Goal: Task Accomplishment & Management: Complete application form

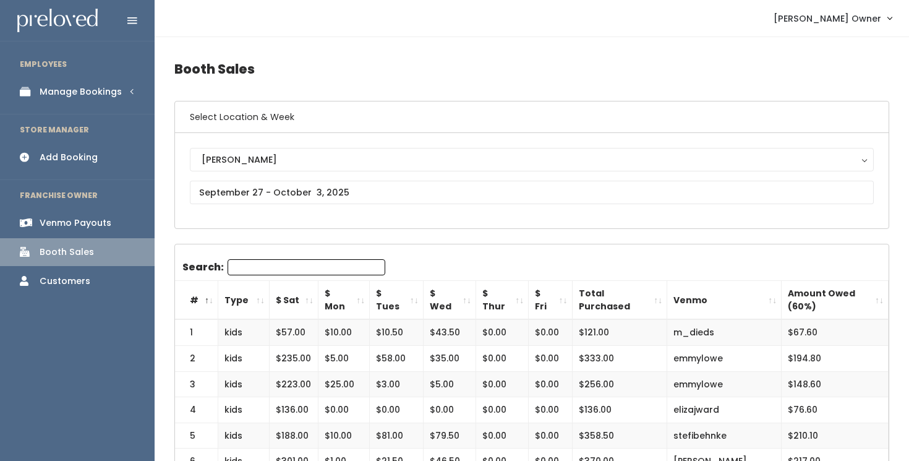
click at [98, 155] on link "Add Booking" at bounding box center [77, 157] width 155 height 28
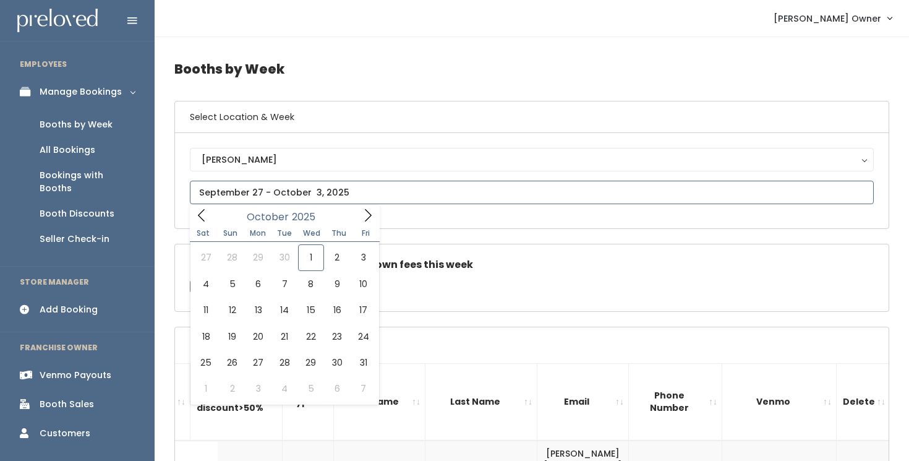
click at [305, 190] on input "text" at bounding box center [532, 192] width 684 height 23
type input "October 4 to October 10"
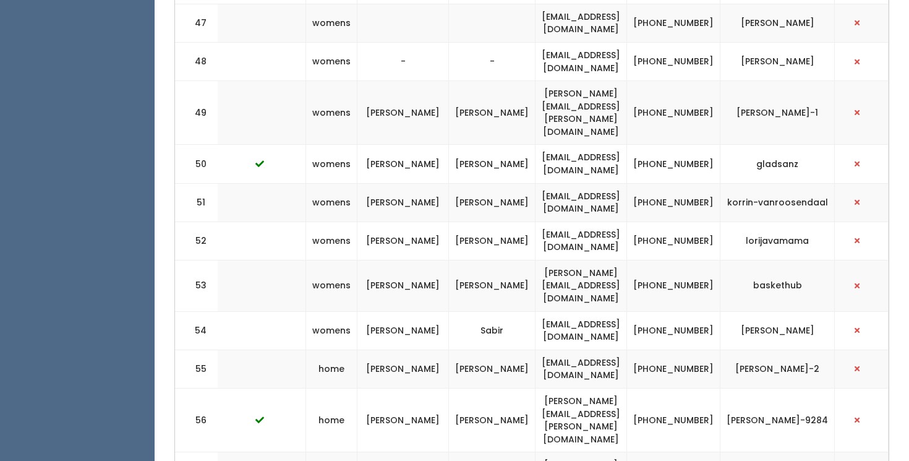
scroll to position [0, 316]
drag, startPoint x: 652, startPoint y: 241, endPoint x: 543, endPoint y: 248, distance: 109.7
copy td "[EMAIL_ADDRESS][DOMAIN_NAME]"
drag, startPoint x: 722, startPoint y: 248, endPoint x: 688, endPoint y: 237, distance: 36.4
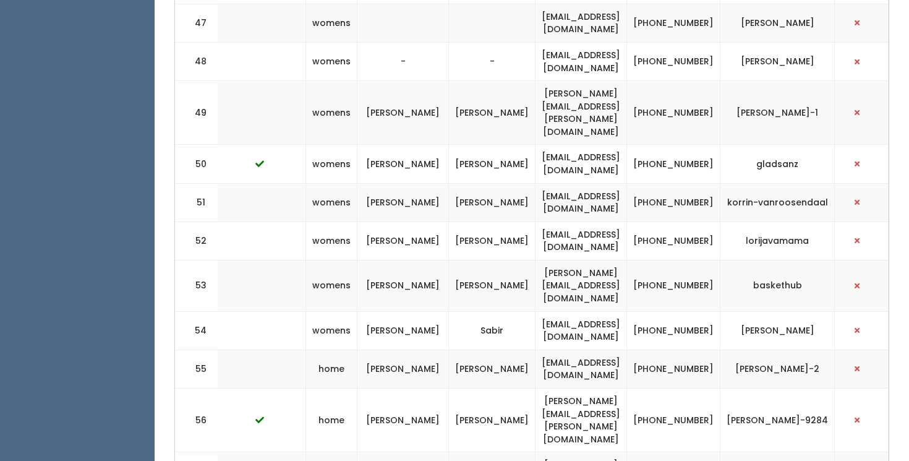
copy td "(801) 598-3273"
drag, startPoint x: 812, startPoint y: 244, endPoint x: 768, endPoint y: 247, distance: 44.1
copy td "alexiparry"
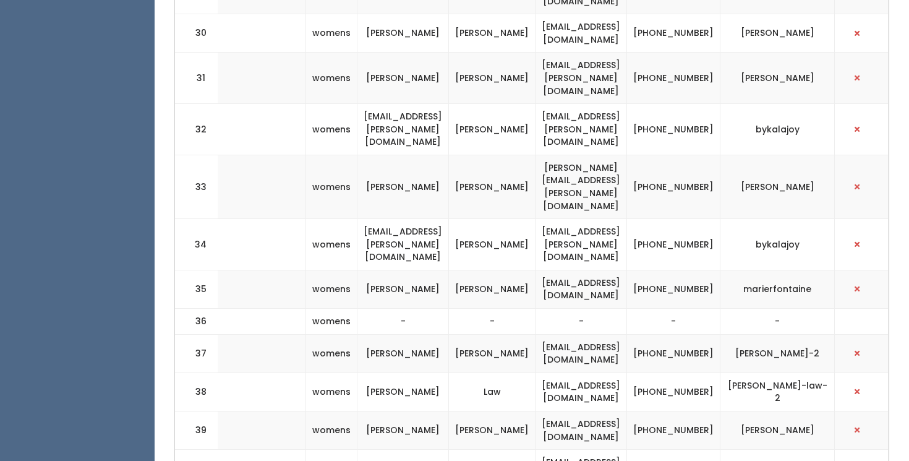
scroll to position [1723, 0]
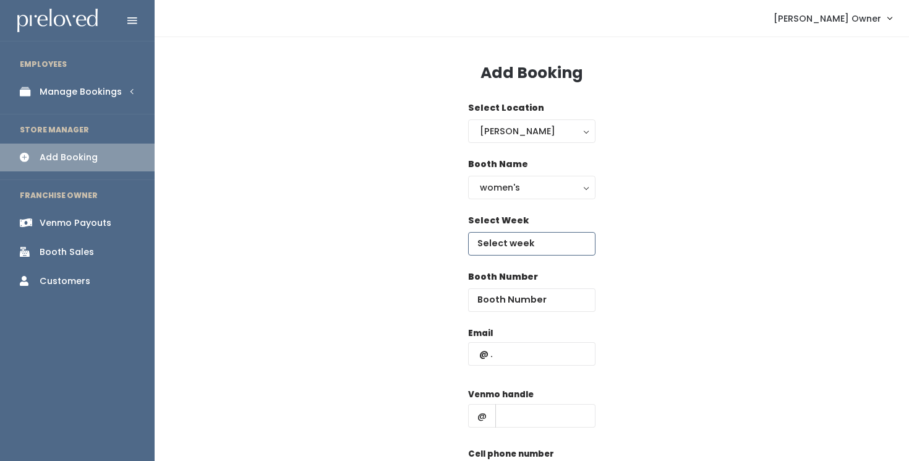
click at [508, 249] on input "text" at bounding box center [531, 243] width 127 height 23
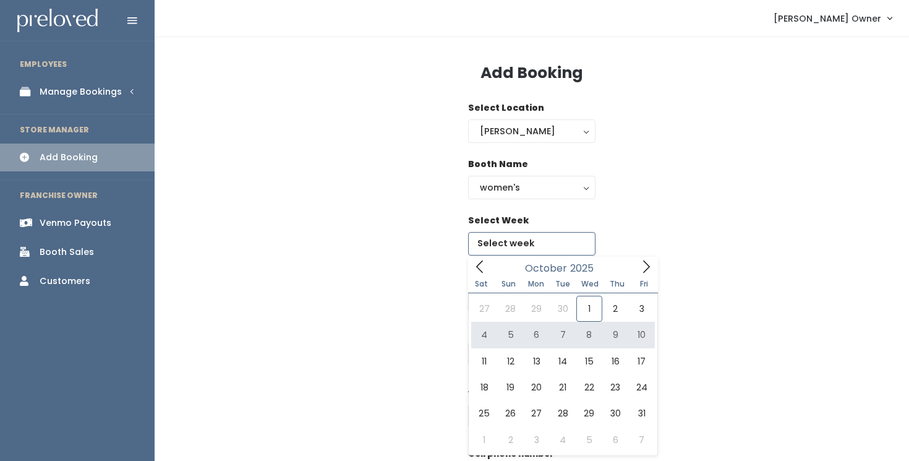
type input "[DATE] to [DATE]"
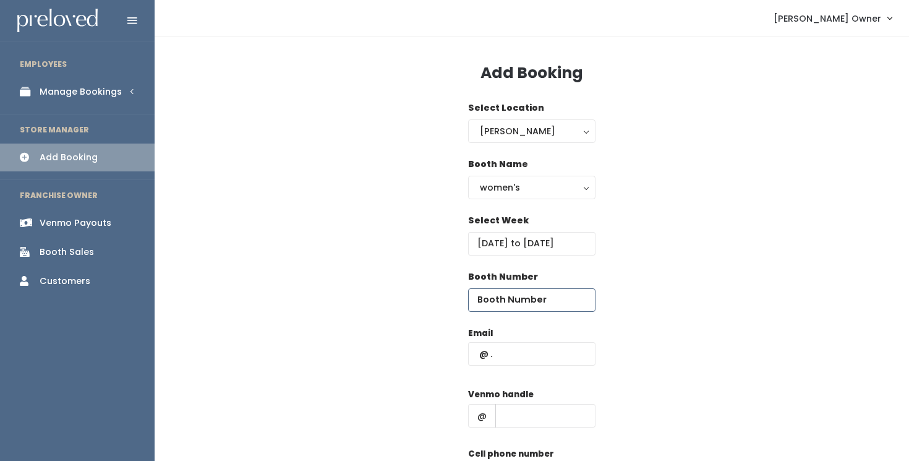
click at [528, 303] on input "number" at bounding box center [531, 299] width 127 height 23
type input "36"
click at [553, 350] on input "text" at bounding box center [531, 353] width 127 height 23
type input "l"
paste input "[EMAIL_ADDRESS][DOMAIN_NAME]"
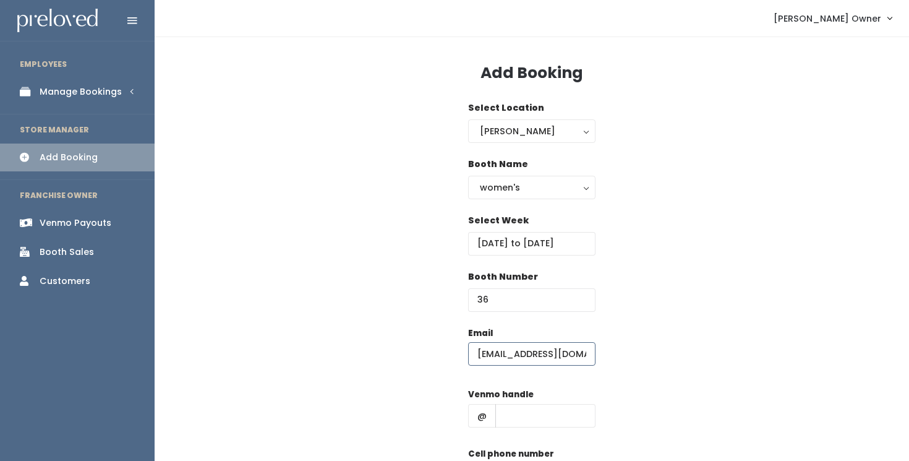
scroll to position [0, 3]
type input "[EMAIL_ADDRESS][DOMAIN_NAME]"
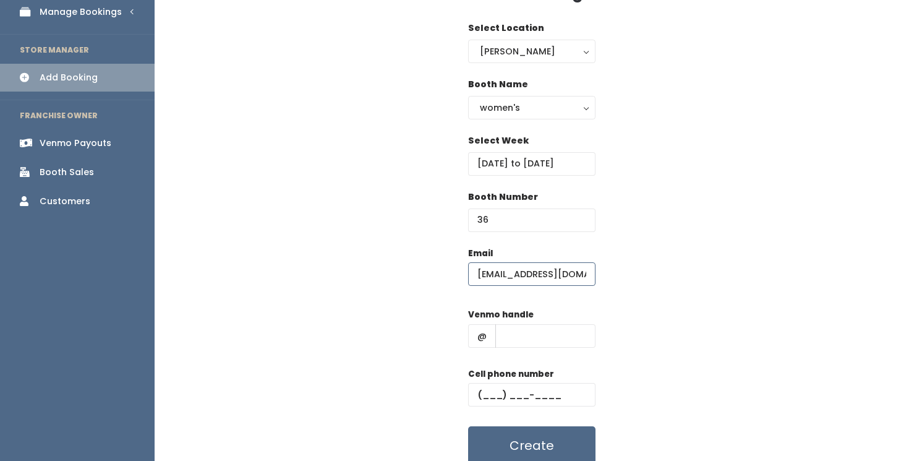
scroll to position [97, 0]
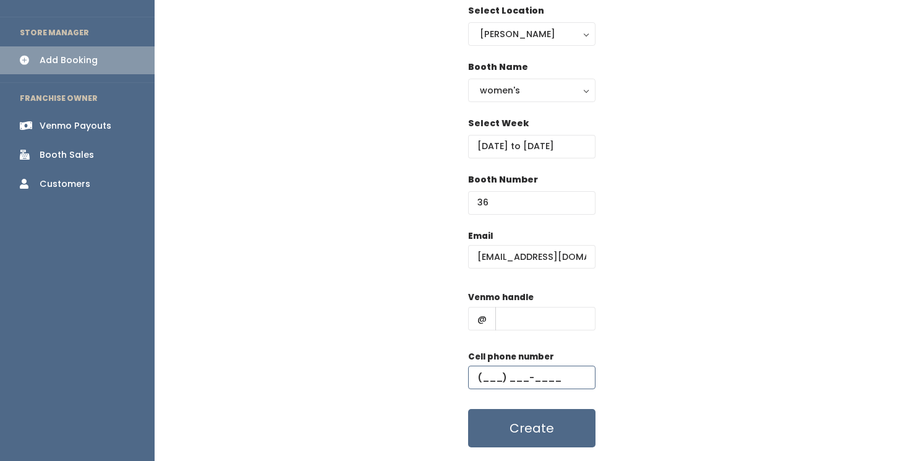
click at [552, 376] on input "text" at bounding box center [531, 376] width 127 height 23
paste input "[PHONE_NUMBER]"
type input "[PHONE_NUMBER]"
click at [568, 312] on input "text" at bounding box center [545, 318] width 100 height 23
paste input "alexiparry"
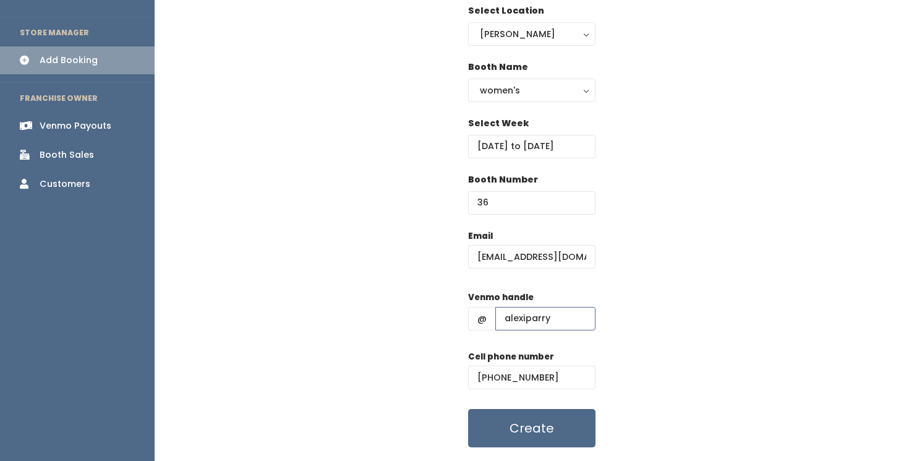
type input "alexiparry"
click at [555, 425] on button "Create" at bounding box center [531, 428] width 127 height 38
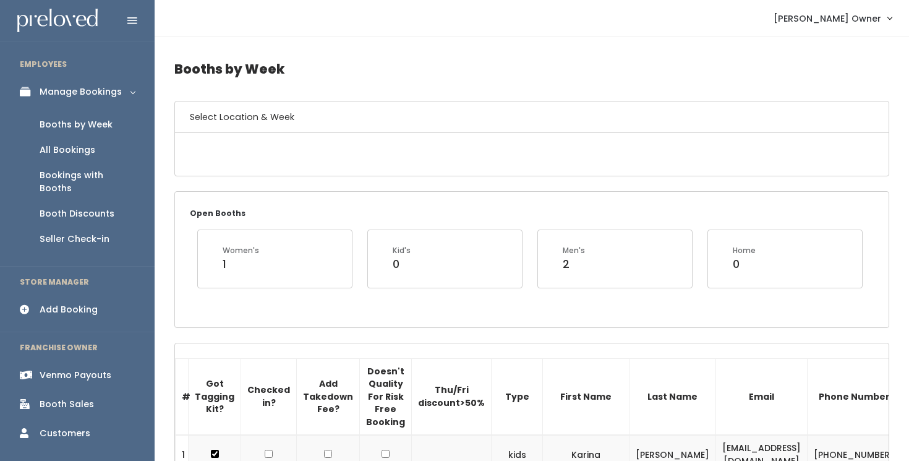
scroll to position [1723, 0]
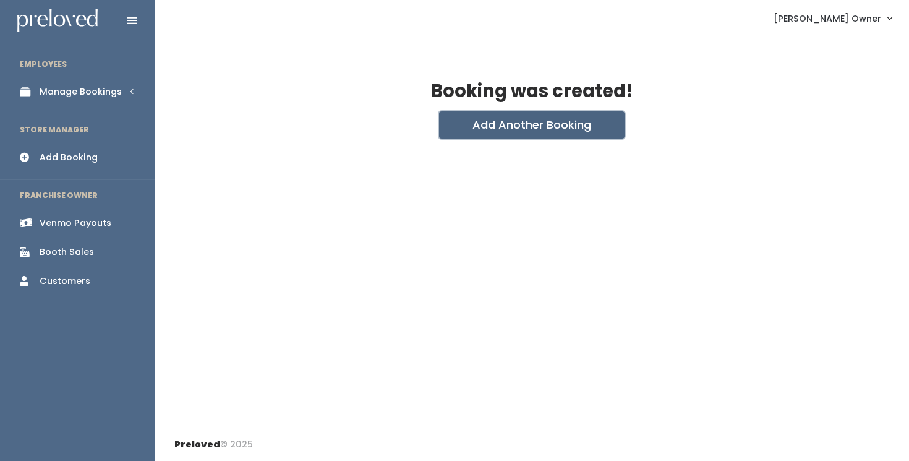
click at [522, 127] on button "Add Another Booking" at bounding box center [531, 124] width 185 height 27
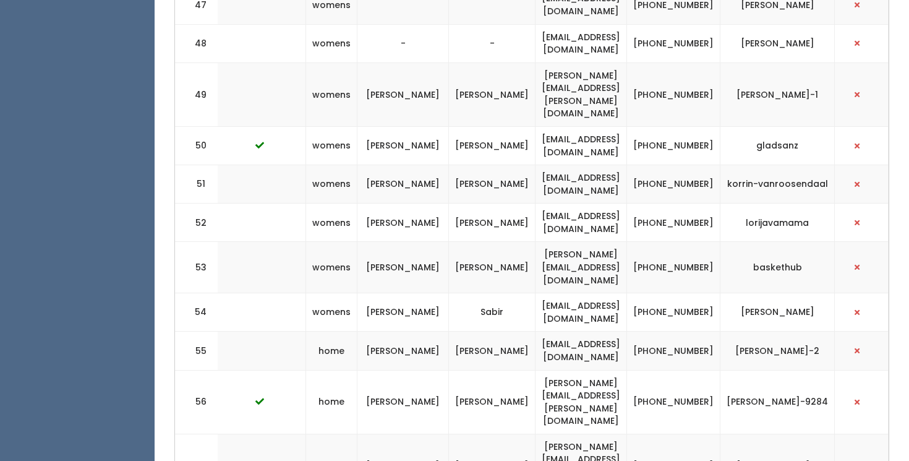
scroll to position [2574, 0]
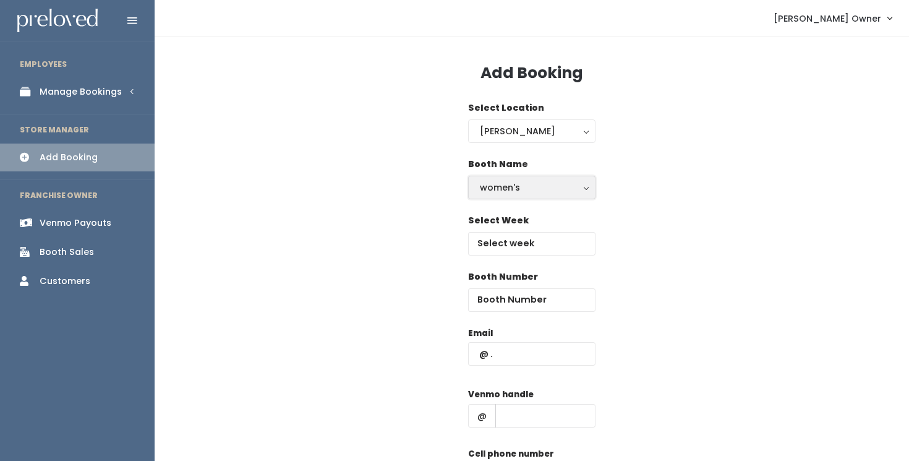
click at [515, 189] on div "women's" at bounding box center [532, 188] width 104 height 14
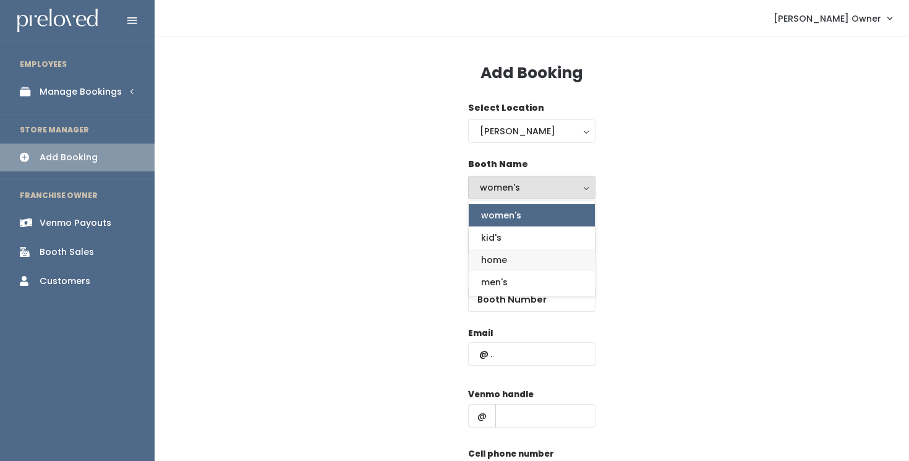
click at [509, 261] on link "home" at bounding box center [532, 260] width 126 height 22
select select "home"
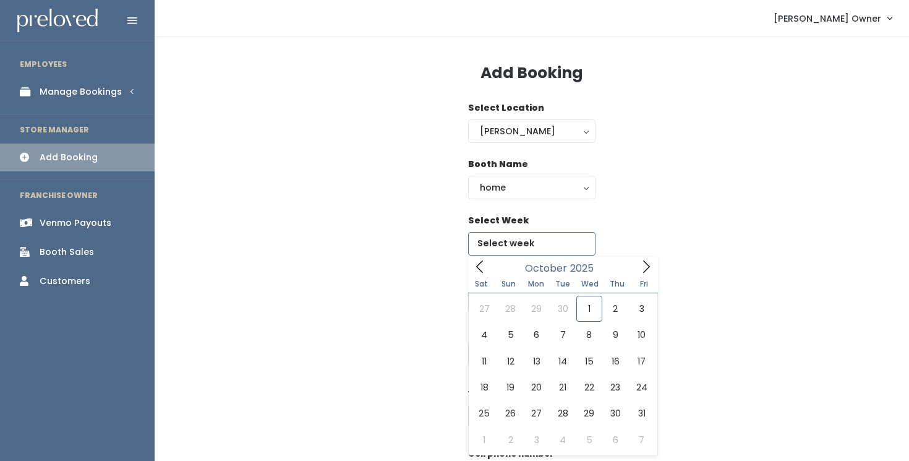
click at [523, 245] on input "text" at bounding box center [531, 243] width 127 height 23
type input "October 4 to October 10"
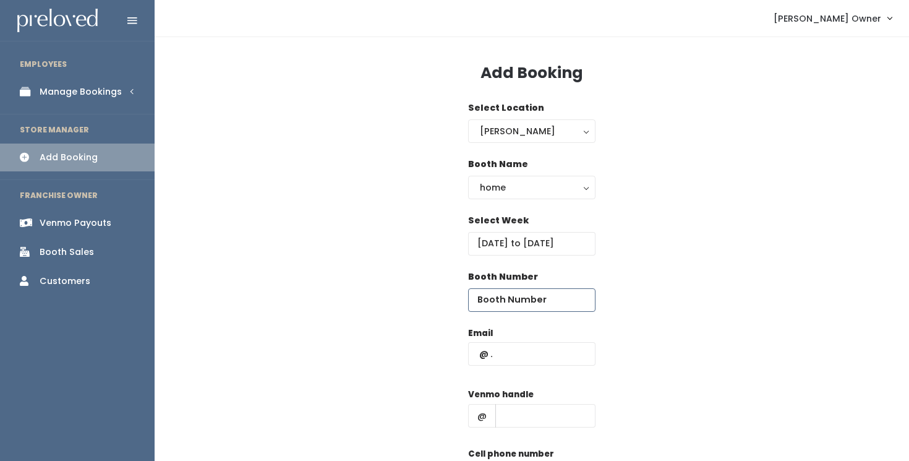
click at [539, 305] on input "number" at bounding box center [531, 299] width 127 height 23
type input "60"
click at [542, 351] on input "text" at bounding box center [531, 353] width 127 height 23
click at [743, 179] on div "Booth Name women's kid's home men's home women's kid's home men's" at bounding box center [531, 186] width 715 height 56
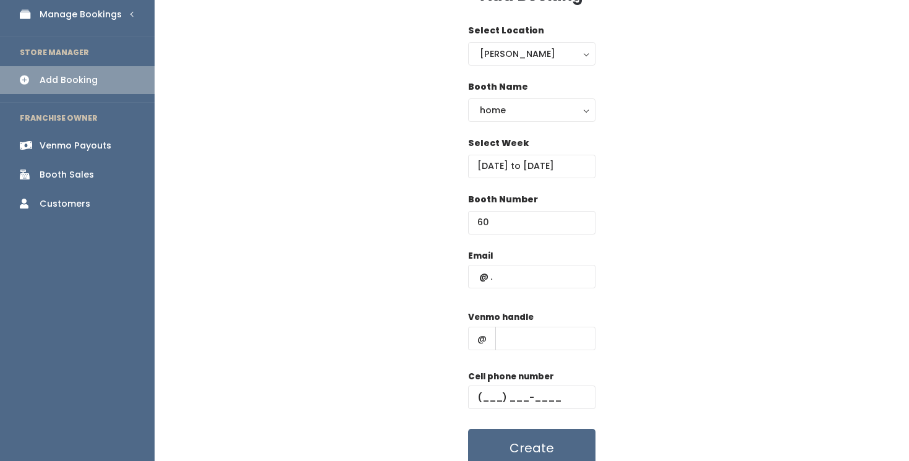
scroll to position [78, 0]
click at [569, 334] on input "text" at bounding box center [545, 337] width 100 height 23
click at [495, 404] on input "text" at bounding box center [531, 396] width 127 height 23
type input "(801) 910-5760"
click at [523, 343] on input "text" at bounding box center [545, 337] width 100 height 23
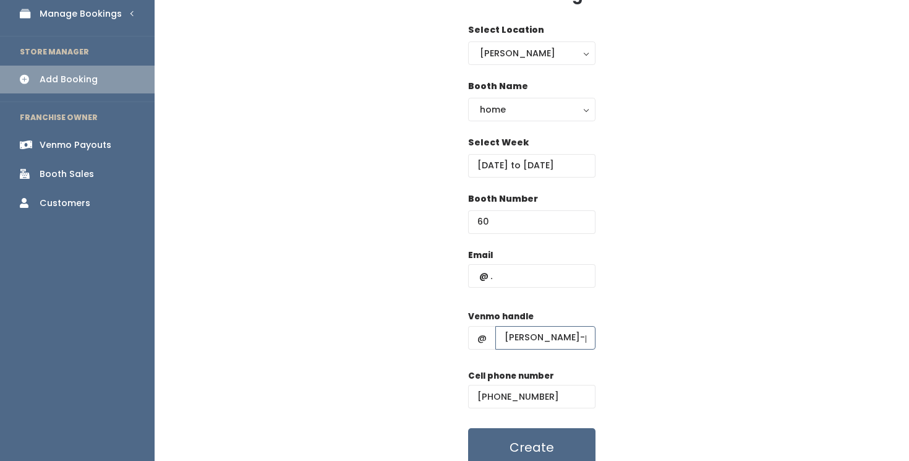
type input "mimi-price-2"
click at [553, 279] on input "text" at bounding box center [531, 275] width 127 height 23
click at [419, 296] on div "Email Venmo handle @ mimi-price-2 Cell phone number (801) 910-5760 Create" at bounding box center [531, 358] width 715 height 218
click at [529, 278] on input "text" at bounding box center [531, 275] width 127 height 23
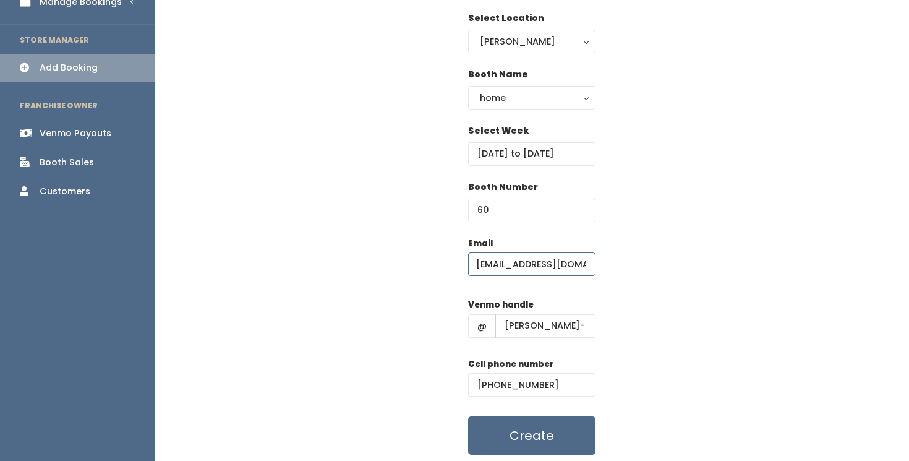
scroll to position [93, 0]
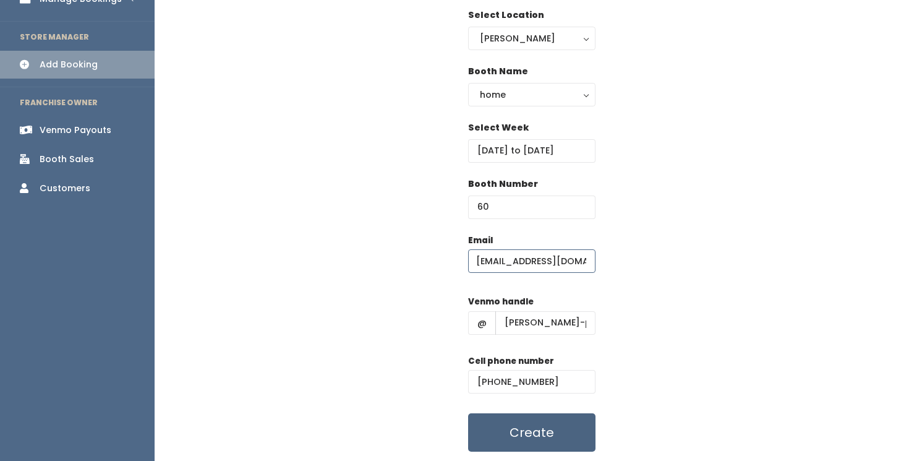
type input "mimiprice@comcast.net"
click at [479, 433] on button "Create" at bounding box center [531, 432] width 127 height 38
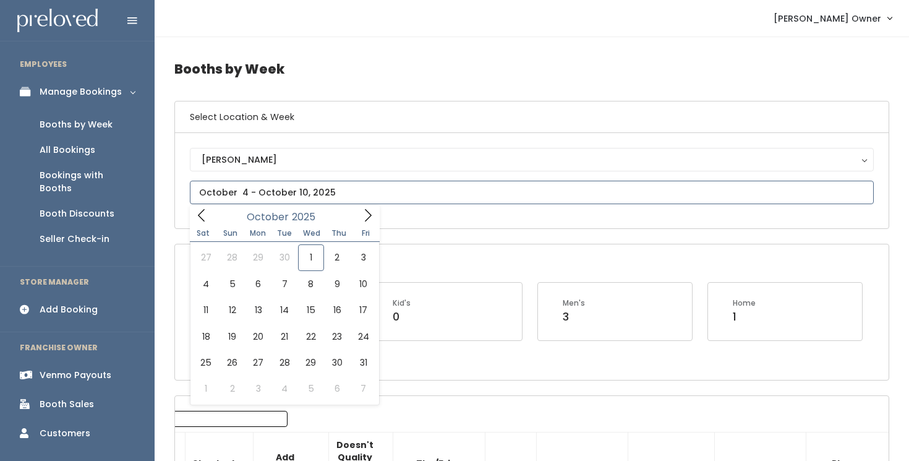
click at [264, 189] on input "text" at bounding box center [532, 192] width 684 height 23
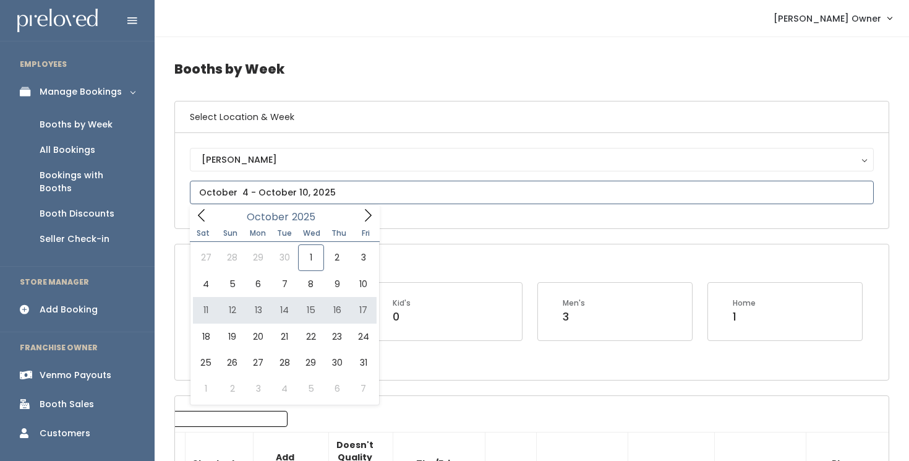
type input "October 11 to October 17"
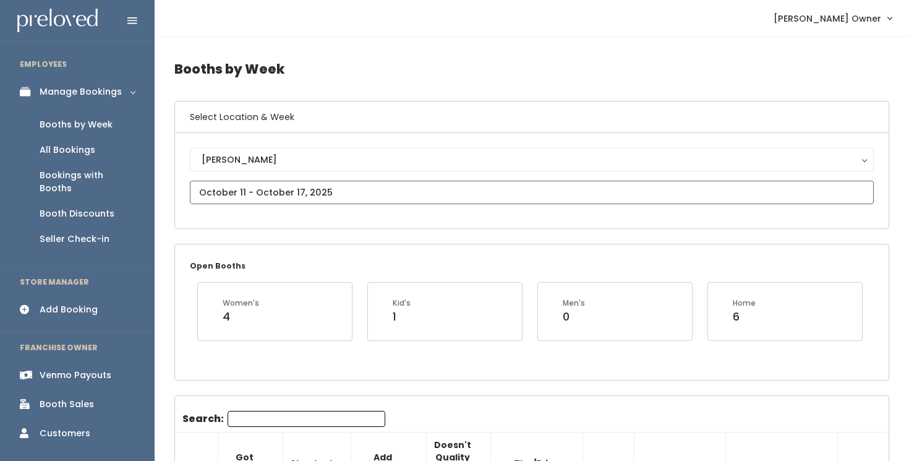
click at [440, 192] on input "text" at bounding box center [532, 192] width 684 height 23
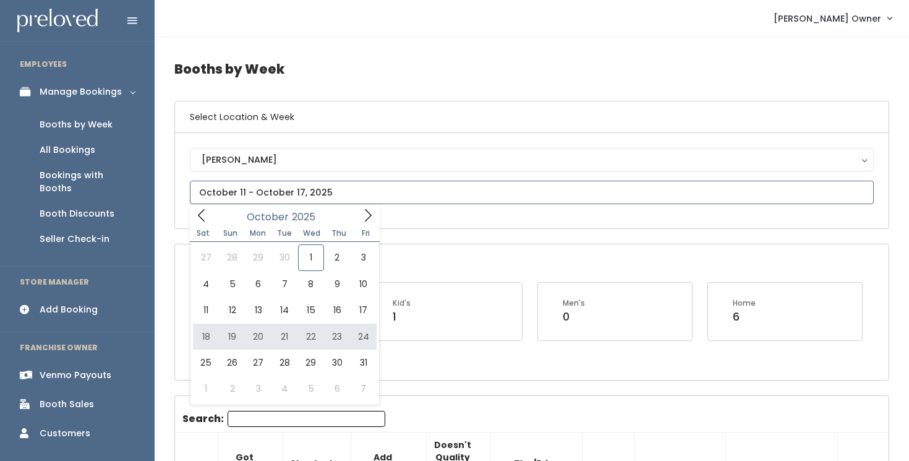
type input "October 18 to October 24"
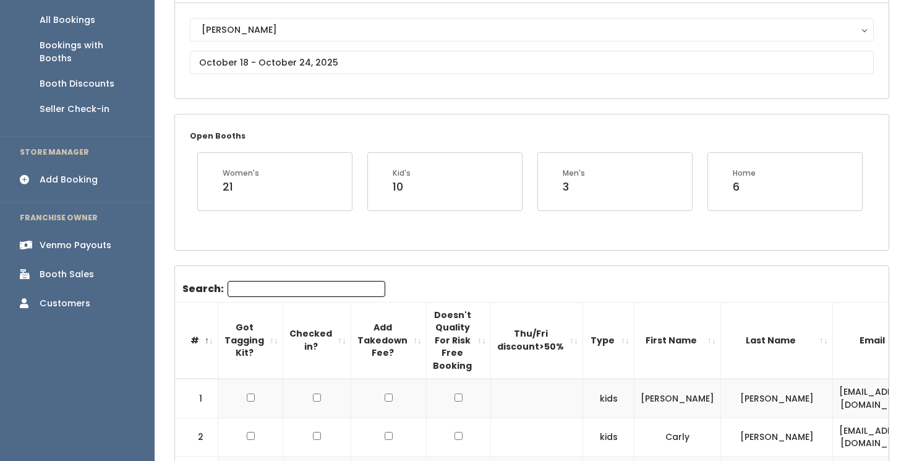
scroll to position [127, 0]
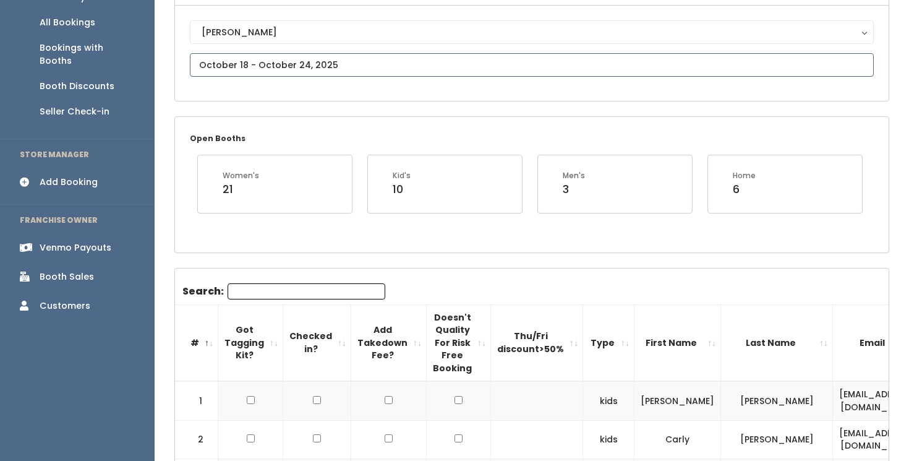
click at [383, 69] on input "text" at bounding box center [532, 64] width 684 height 23
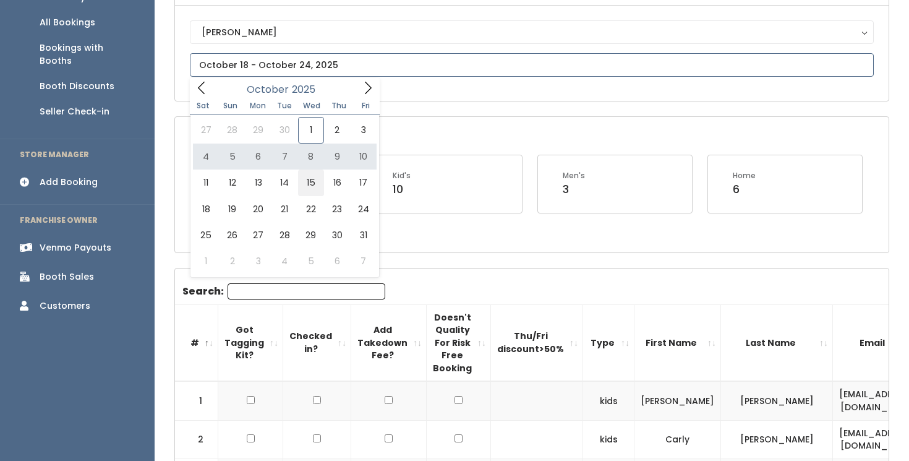
type input "October 11 to October 17"
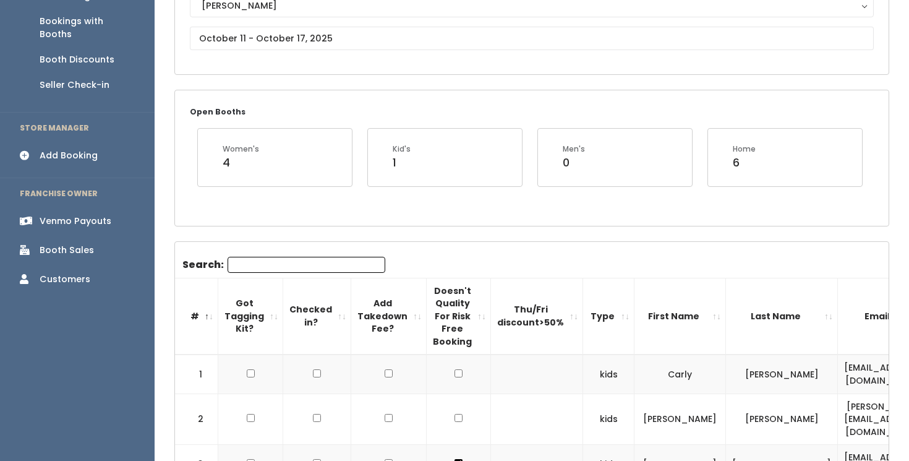
scroll to position [157, 0]
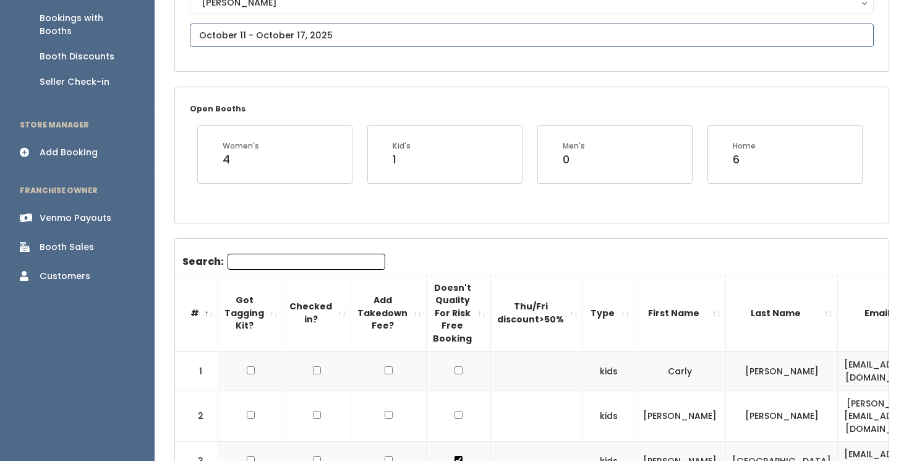
click at [347, 33] on input "text" at bounding box center [532, 34] width 684 height 23
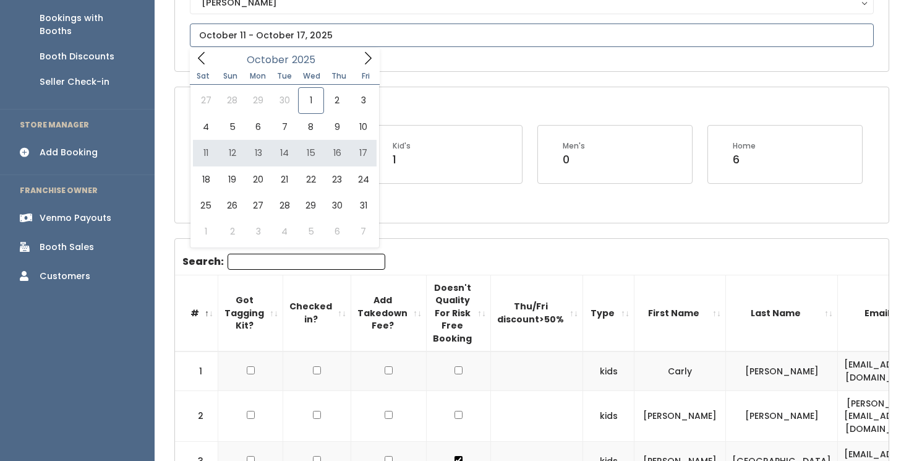
type input "[DATE] to [DATE]"
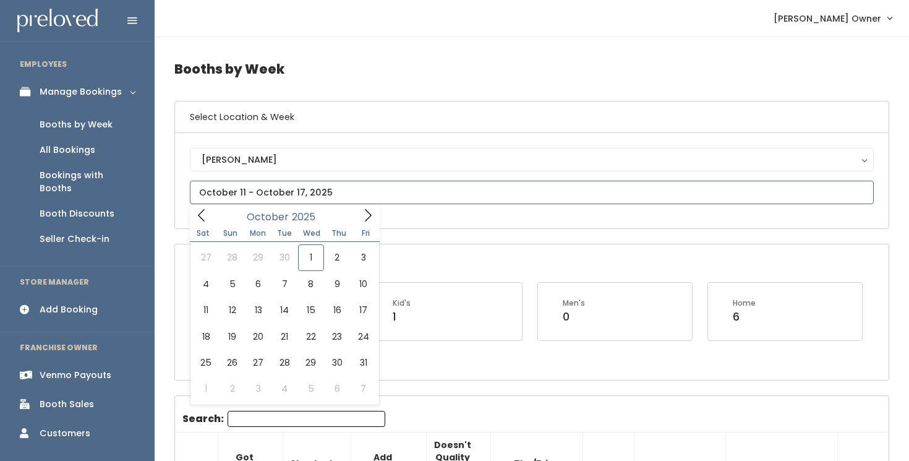
click at [299, 185] on input "text" at bounding box center [532, 192] width 684 height 23
type input "October 18 to October 24"
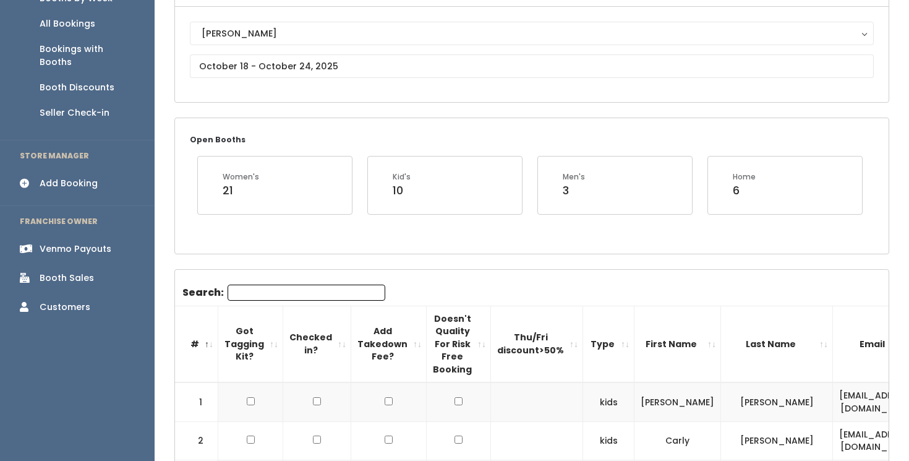
scroll to position [127, 0]
click at [328, 61] on input "text" at bounding box center [532, 64] width 684 height 23
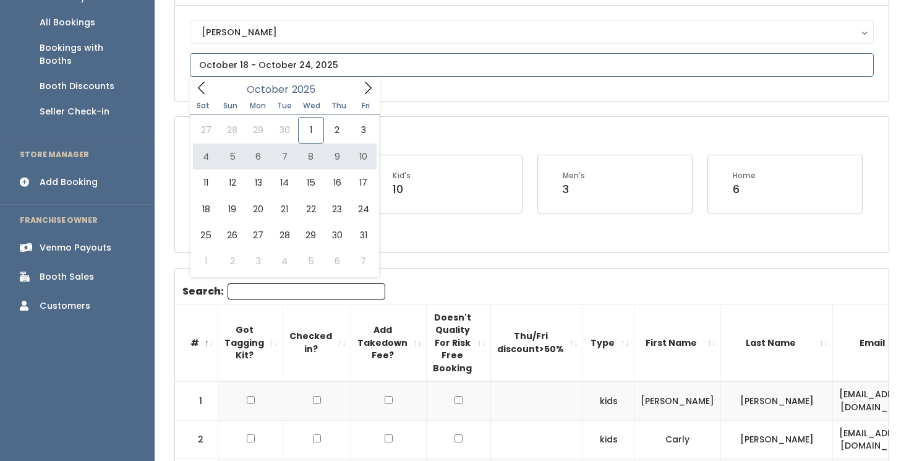
type input "October 4 to October 10"
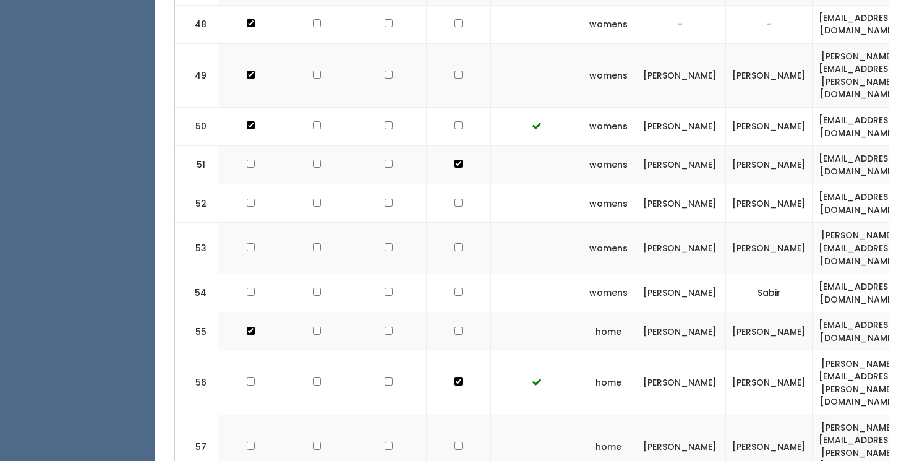
scroll to position [2590, 0]
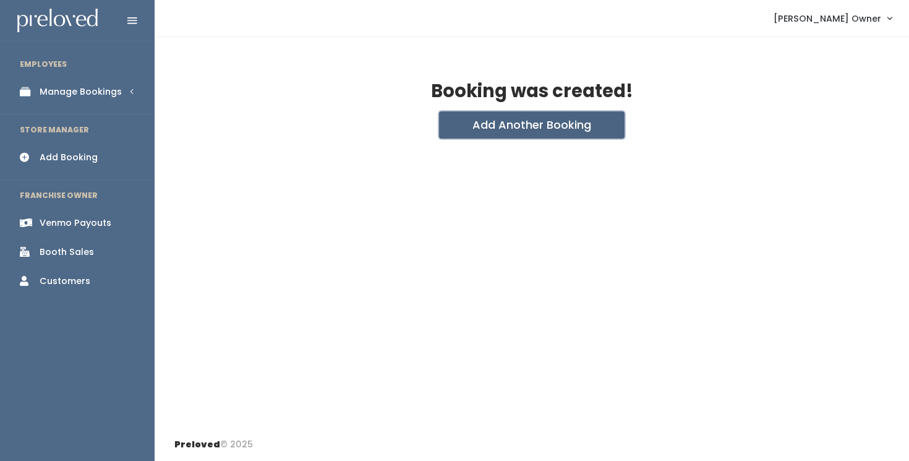
click at [501, 123] on button "Add Another Booking" at bounding box center [531, 124] width 185 height 27
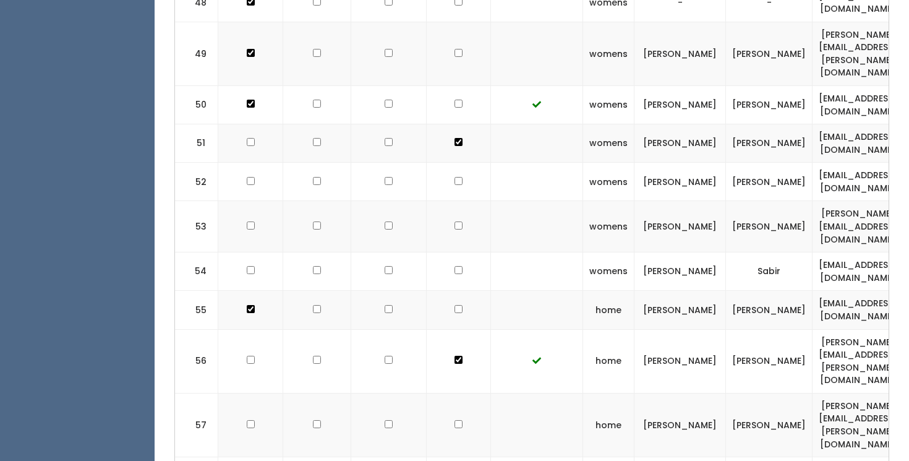
scroll to position [2627, 0]
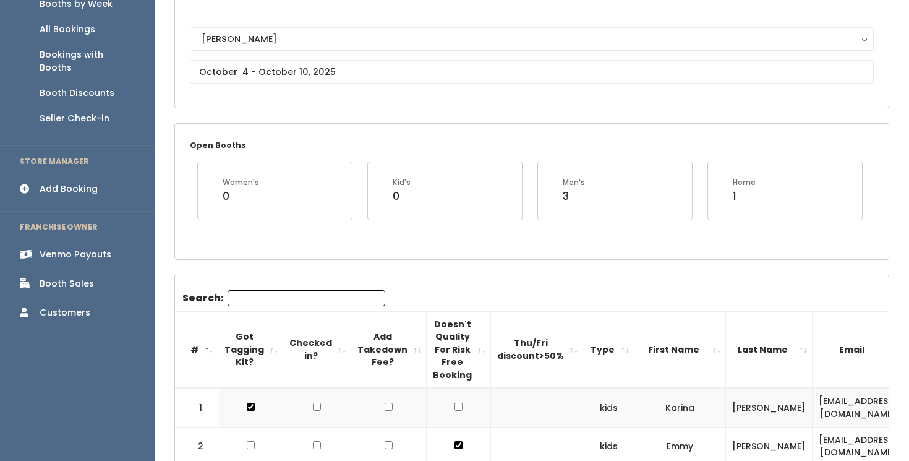
scroll to position [0, 0]
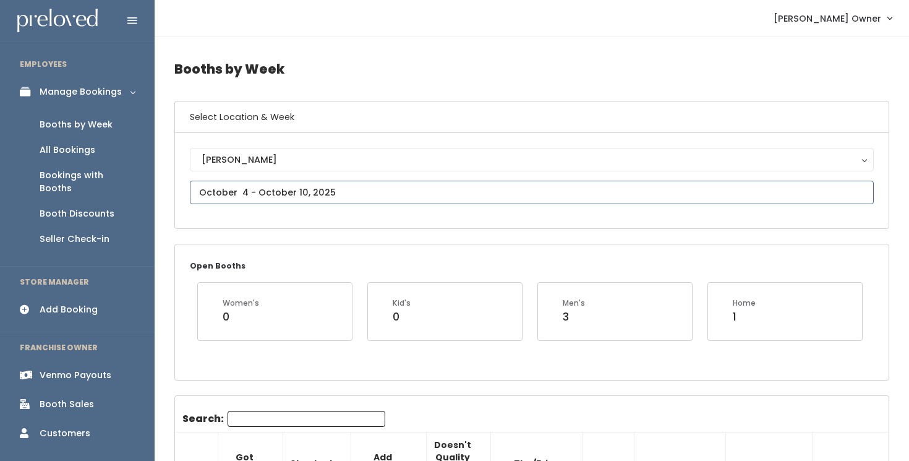
click at [389, 198] on input "text" at bounding box center [532, 192] width 684 height 23
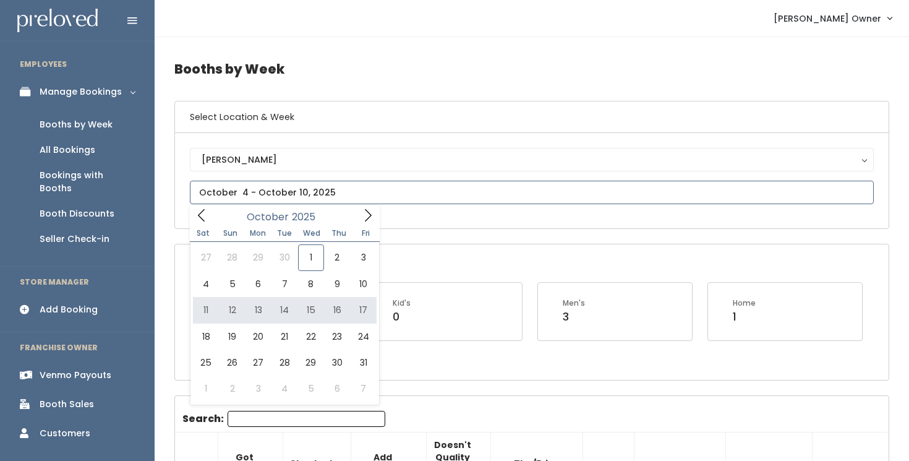
type input "[DATE] to [DATE]"
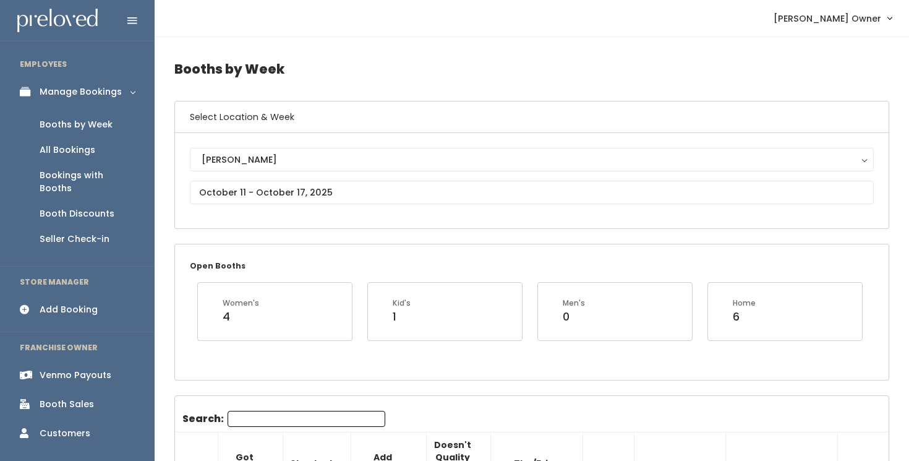
scroll to position [1, 0]
click at [480, 195] on input "text" at bounding box center [532, 191] width 684 height 23
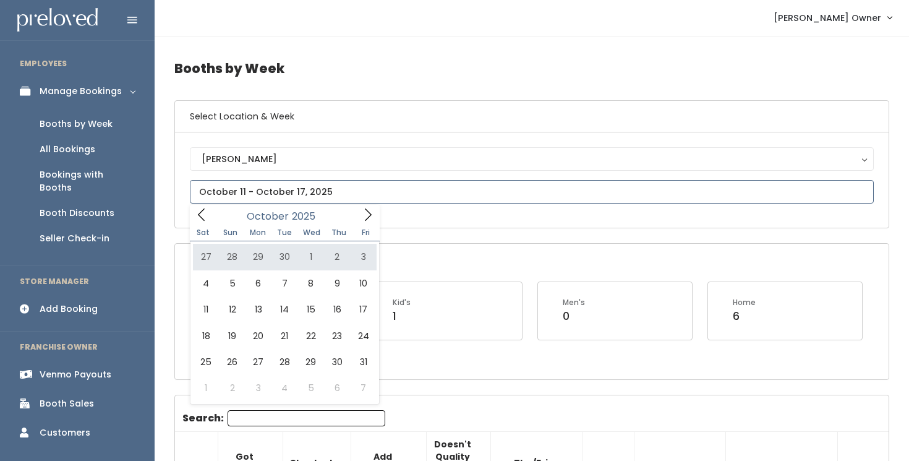
type input "September 27 to October 3"
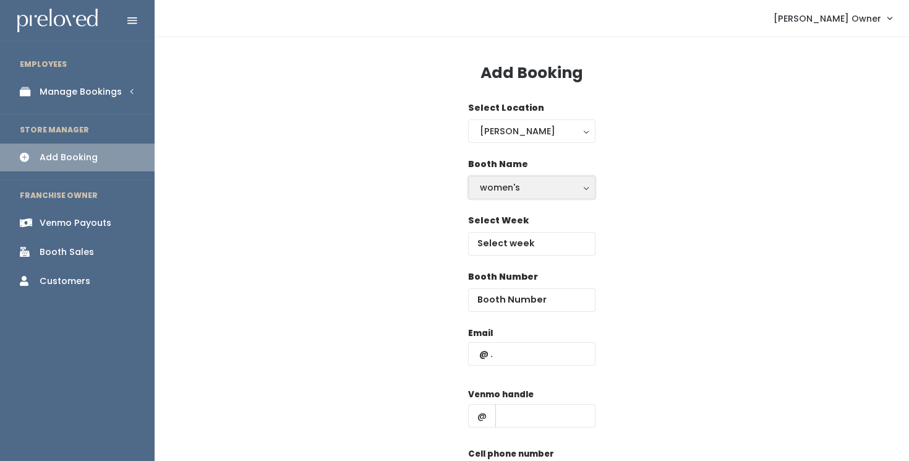
click at [500, 182] on div "women's" at bounding box center [532, 188] width 104 height 14
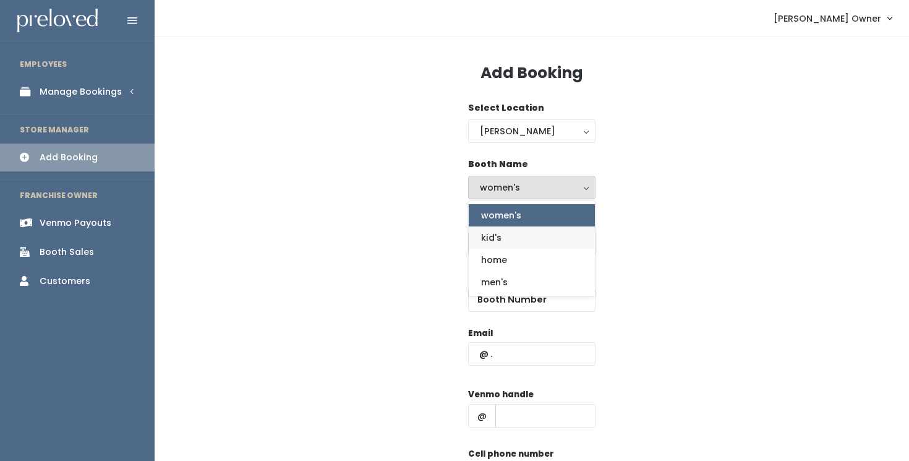
click at [495, 240] on span "kid's" at bounding box center [491, 238] width 20 height 14
select select "kids"
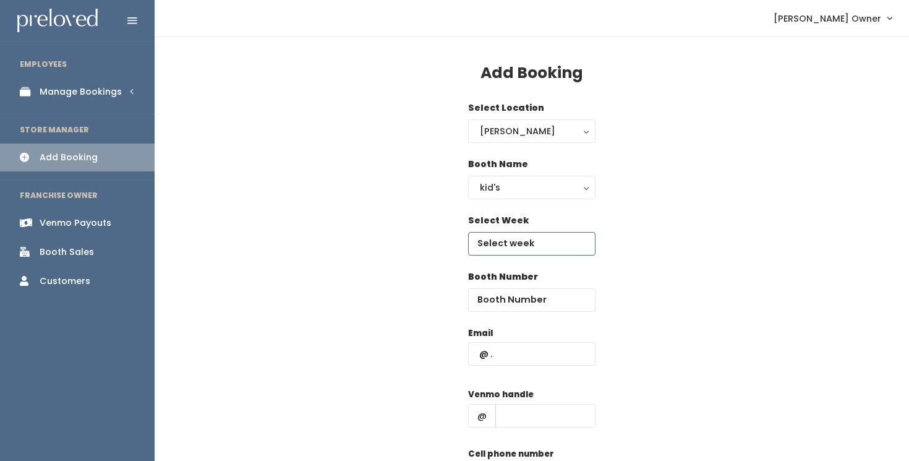
click at [512, 241] on input "text" at bounding box center [531, 243] width 127 height 23
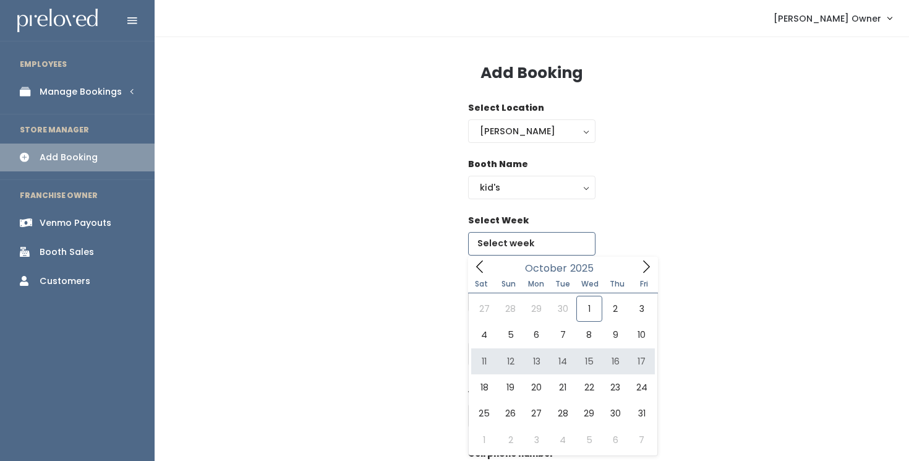
type input "October 11 to October 17"
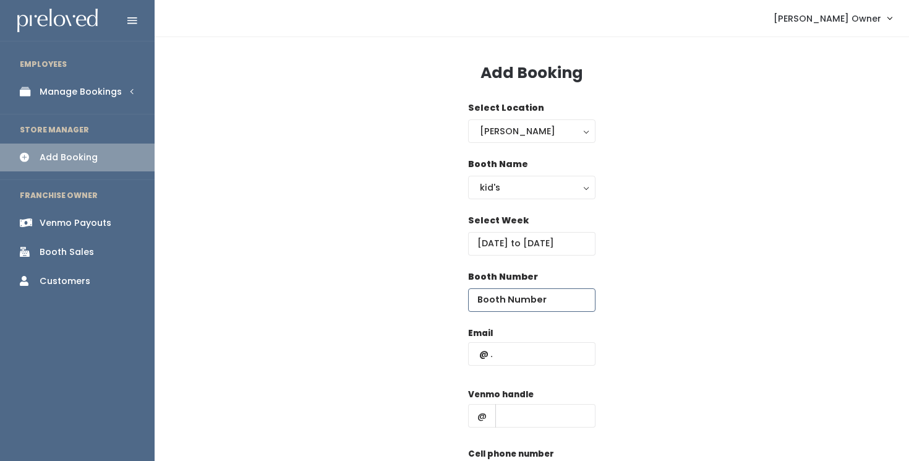
click at [551, 297] on input "number" at bounding box center [531, 299] width 127 height 23
type input "14"
click at [575, 356] on input "text" at bounding box center [531, 353] width 127 height 23
type input "madie.diederich@gmail.com"
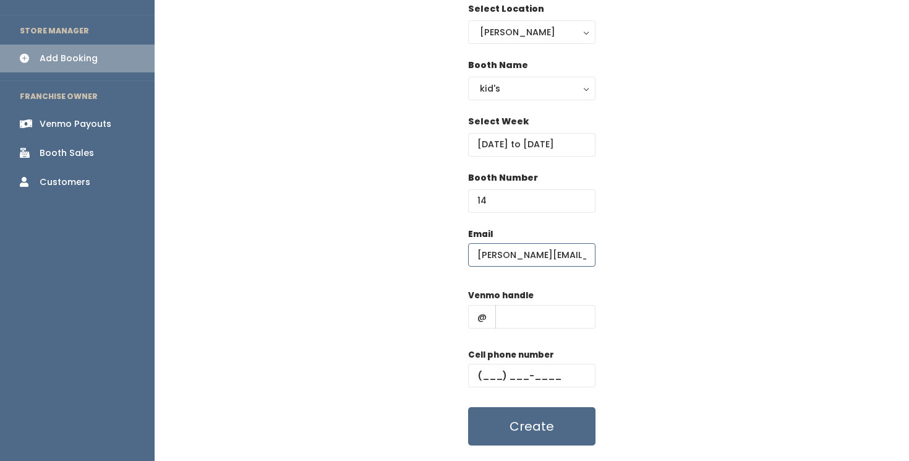
scroll to position [106, 0]
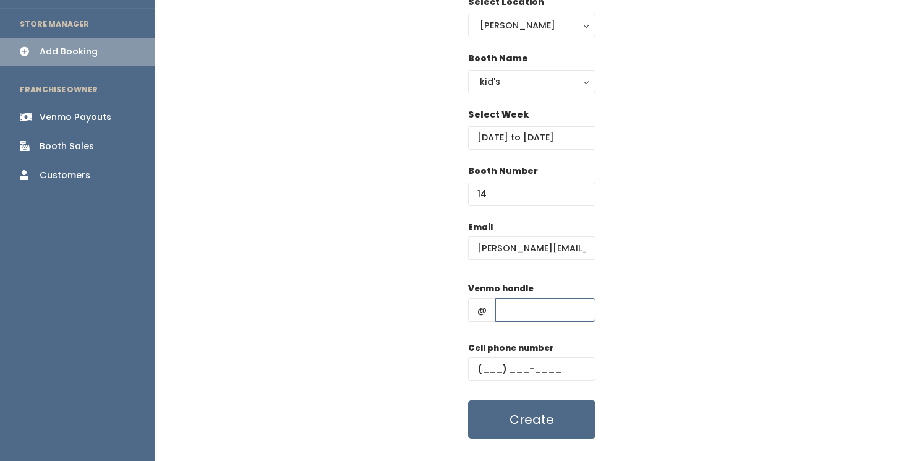
click at [556, 313] on input "text" at bounding box center [545, 309] width 100 height 23
type input "m_dieds"
click at [500, 364] on input "text" at bounding box center [531, 368] width 127 height 23
paste input "(385) 202-8773"
type input "(385) 202-8773"
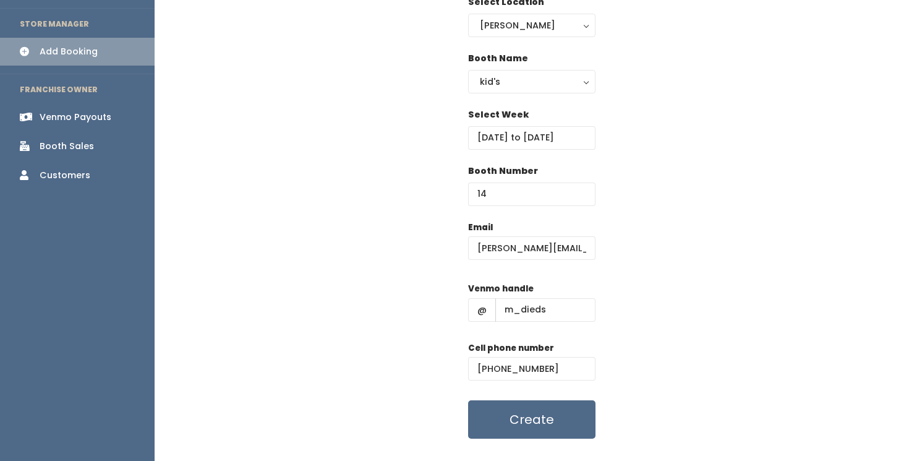
click at [718, 268] on div "Email madie.diederich@gmail.com Venmo handle @ m_dieds Cell phone number (385) …" at bounding box center [531, 330] width 715 height 218
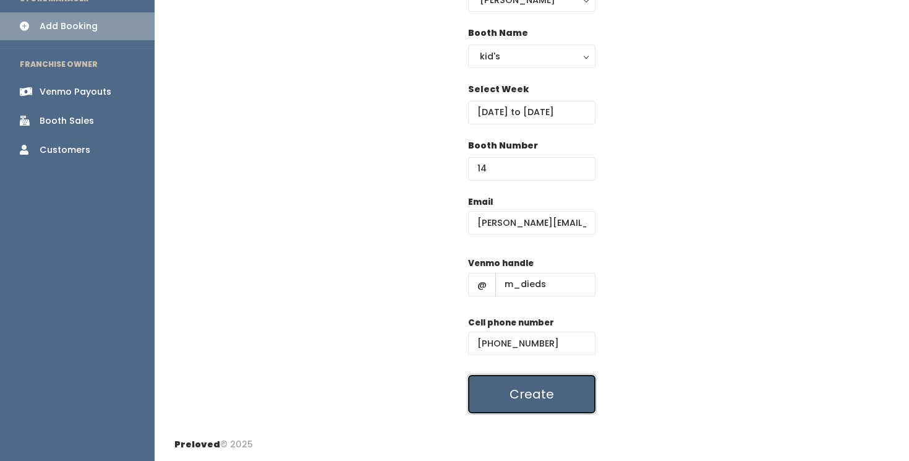
click at [534, 384] on button "Create" at bounding box center [531, 394] width 127 height 38
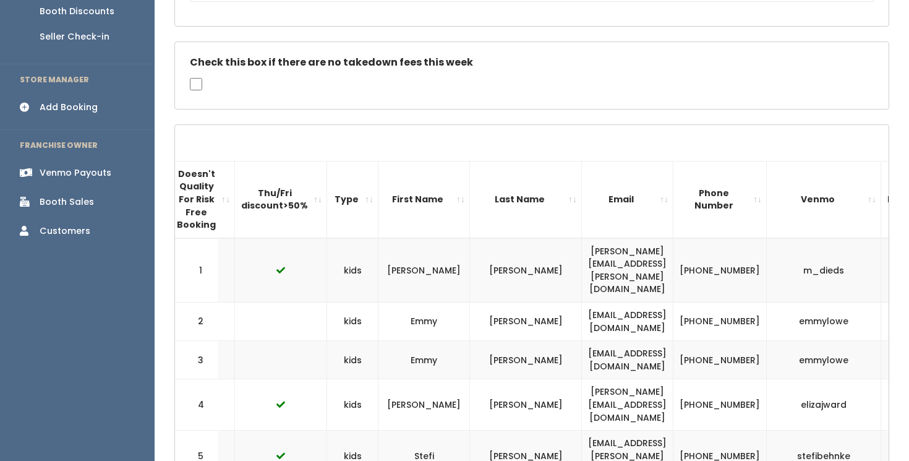
scroll to position [0, 291]
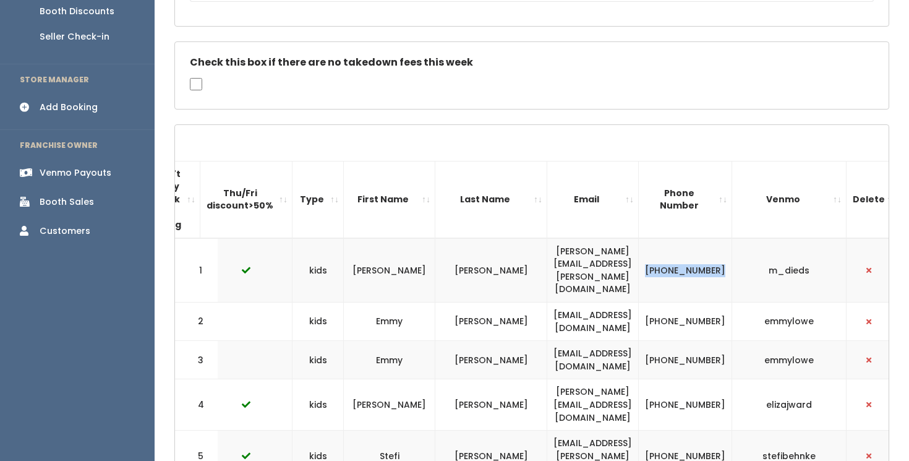
drag, startPoint x: 743, startPoint y: 262, endPoint x: 704, endPoint y: 243, distance: 43.1
click at [704, 243] on td "(385) 202-8773" at bounding box center [685, 270] width 93 height 64
copy td "(385) 202-8773"
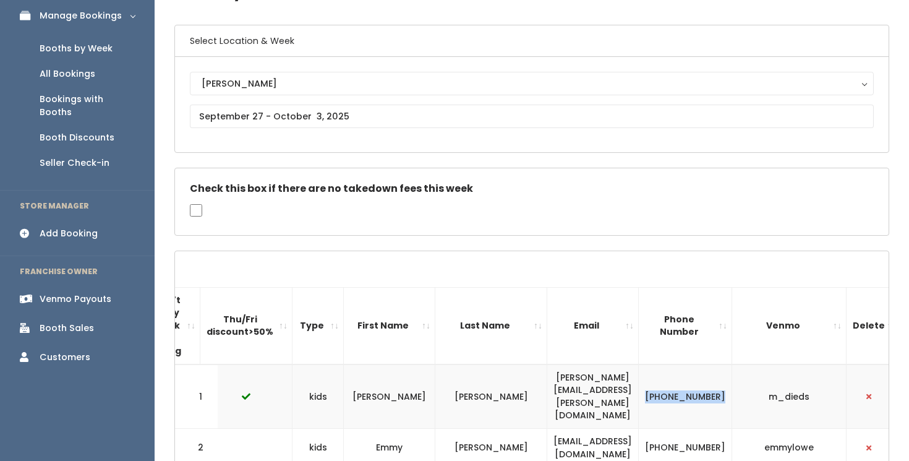
scroll to position [0, 0]
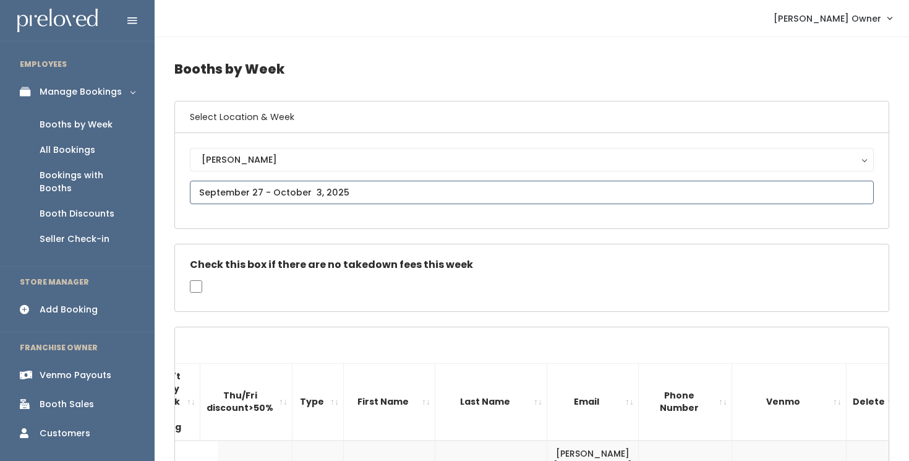
click at [344, 194] on input "text" at bounding box center [532, 192] width 684 height 23
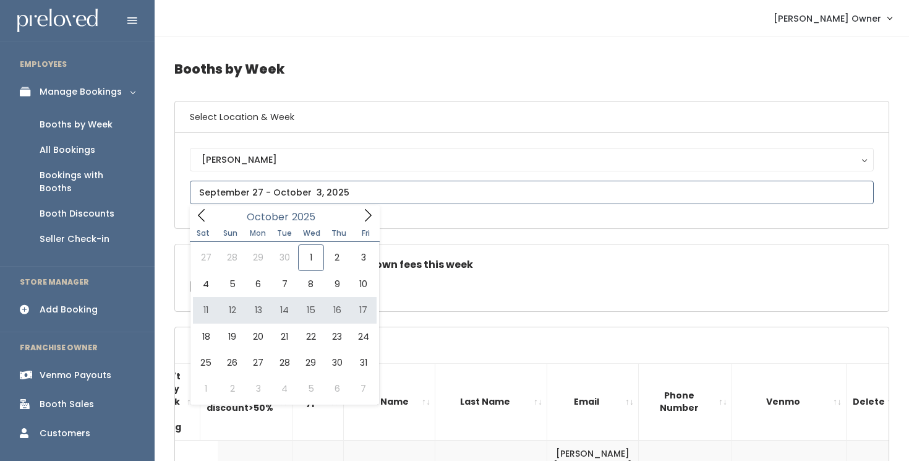
type input "October 11 to October 17"
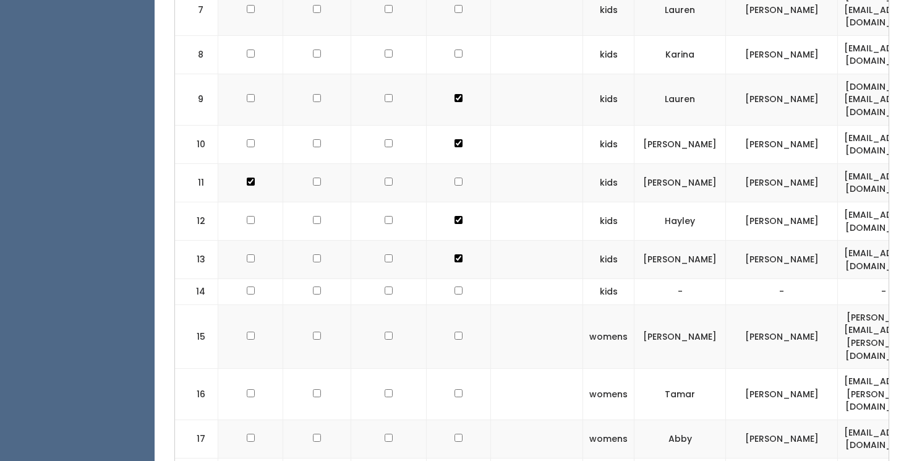
scroll to position [770, 0]
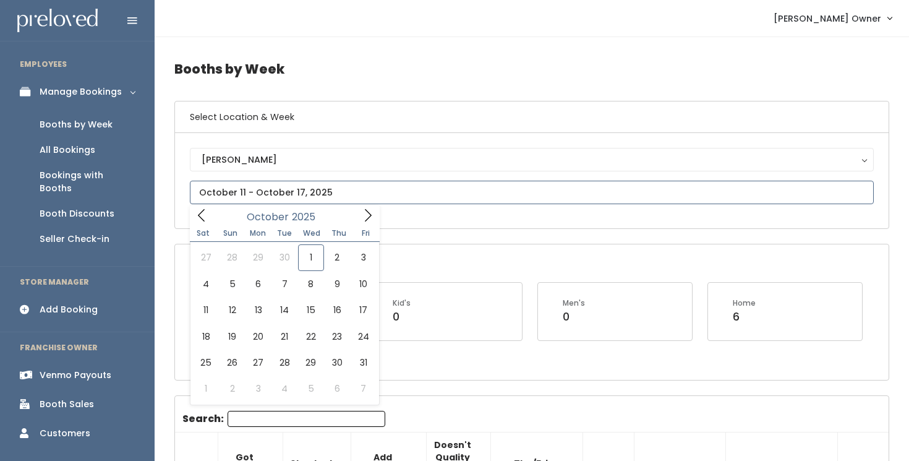
click at [409, 197] on input "text" at bounding box center [532, 192] width 684 height 23
type input "October 4 to October 10"
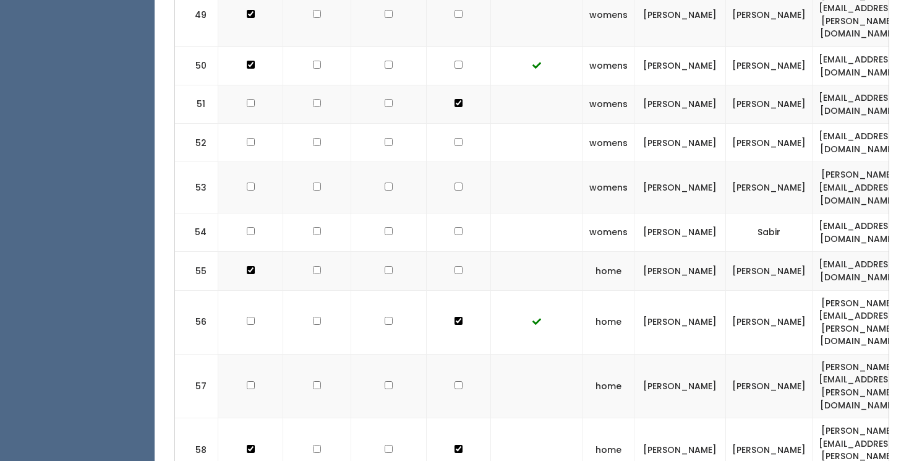
scroll to position [2653, 0]
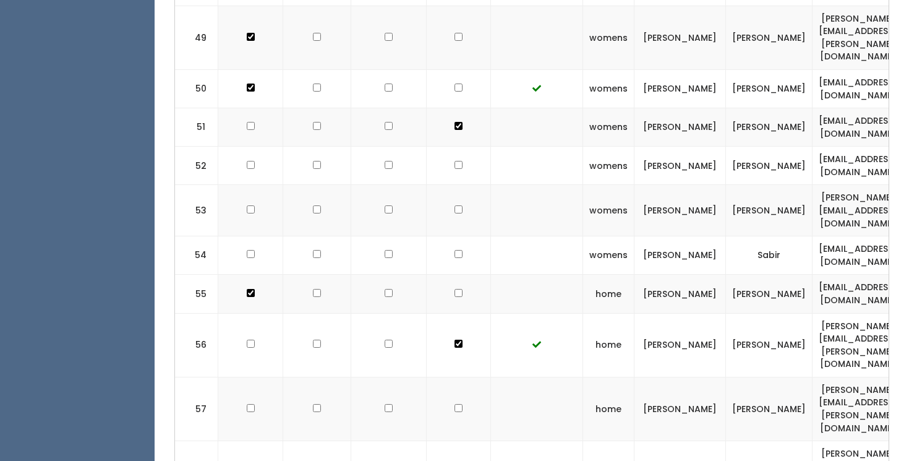
scroll to position [2665, 0]
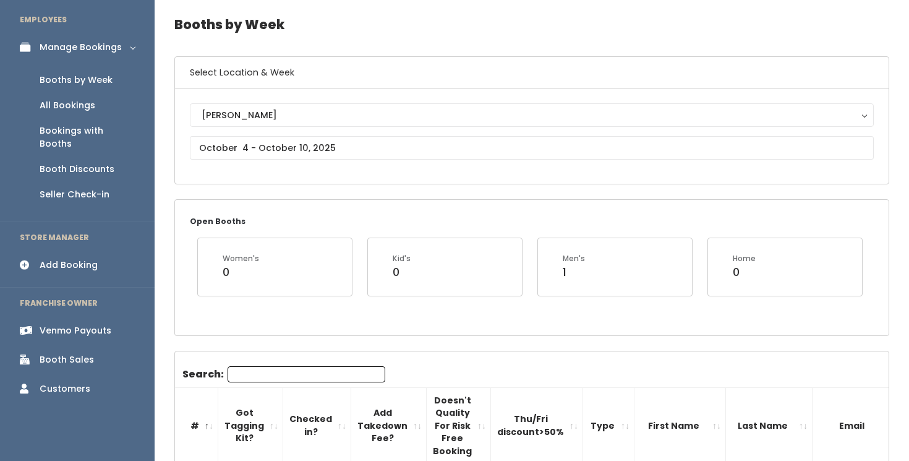
scroll to position [28, 0]
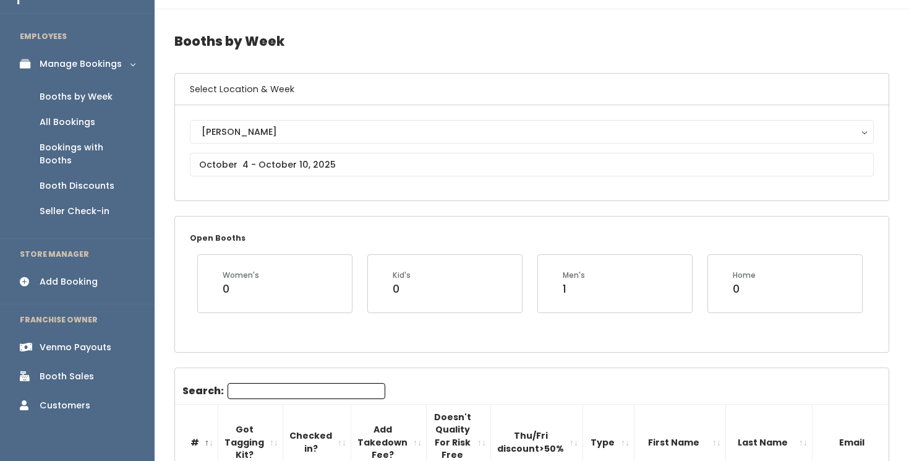
click at [67, 125] on div "All Bookings" at bounding box center [68, 122] width 56 height 13
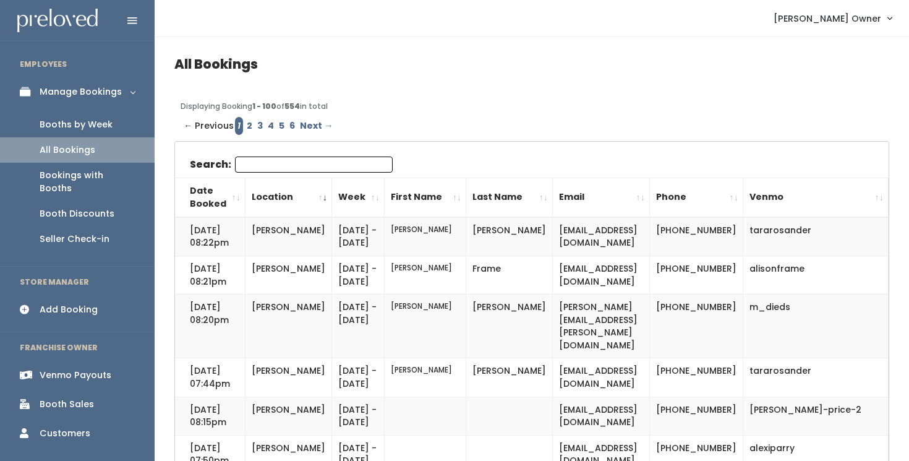
click at [116, 124] on link "Booths by Week" at bounding box center [77, 124] width 155 height 25
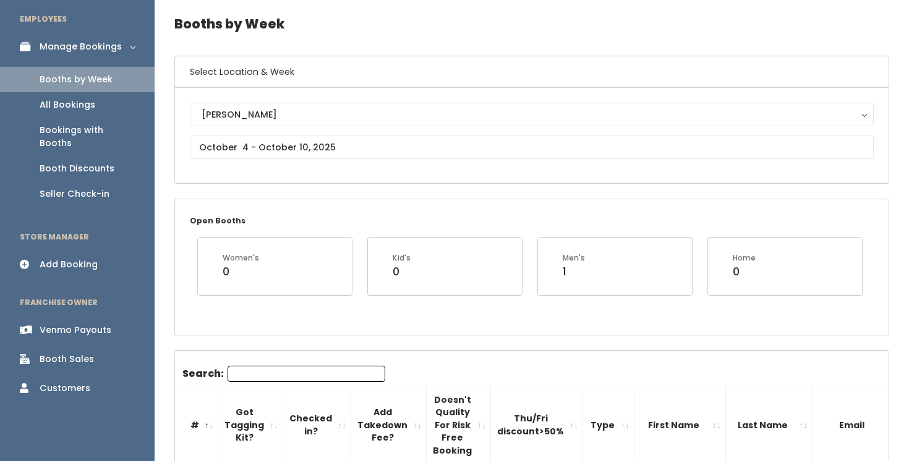
scroll to position [46, 0]
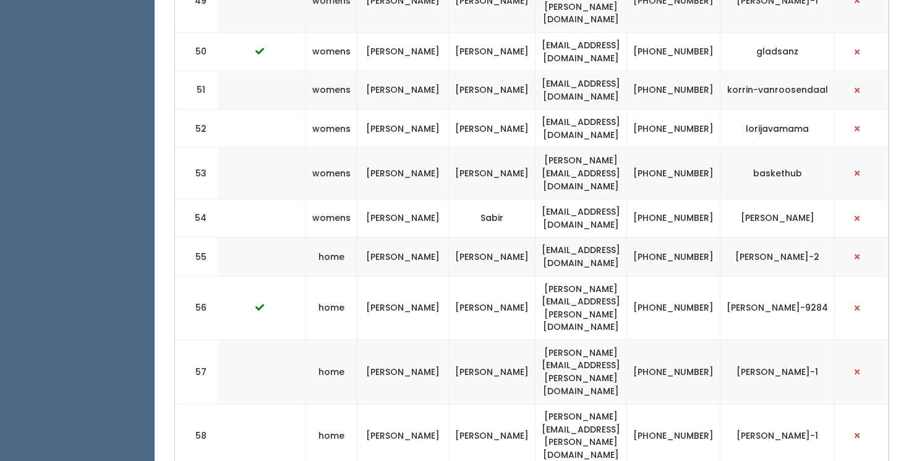
scroll to position [0, 316]
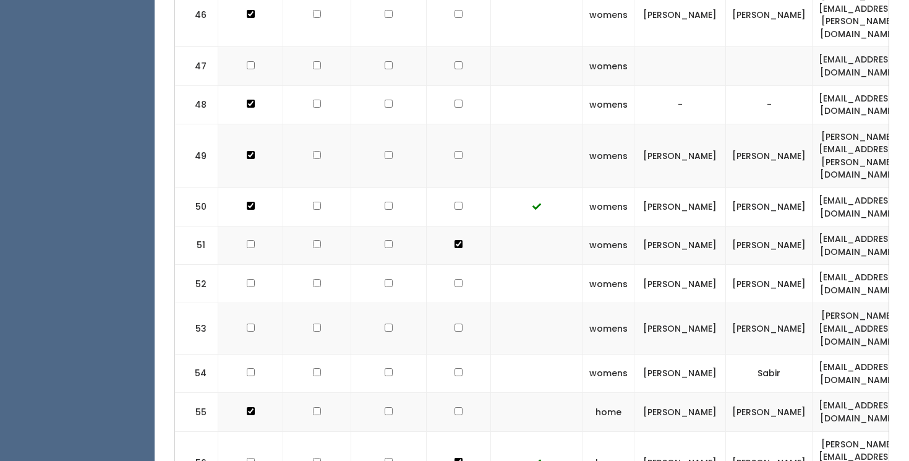
scroll to position [2665, 0]
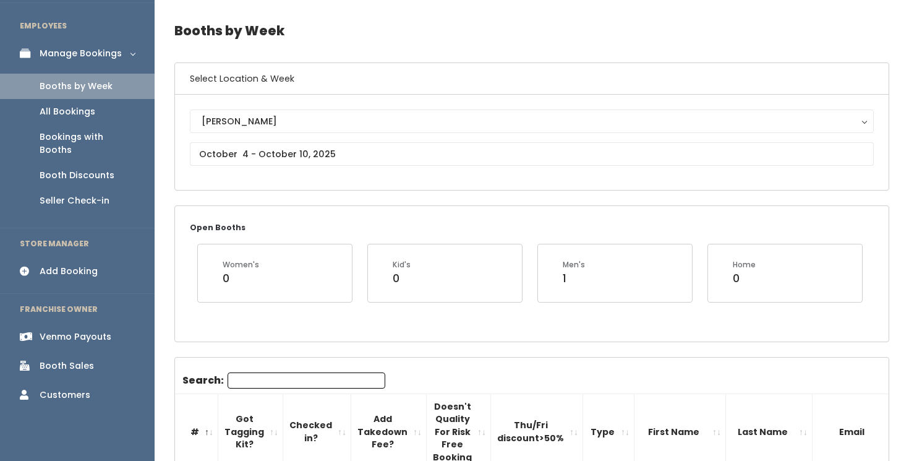
scroll to position [26, 0]
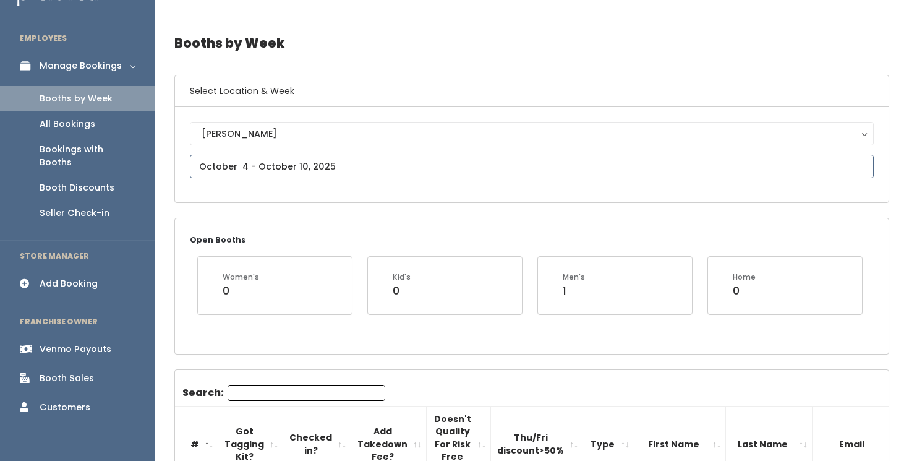
click at [466, 165] on input "text" at bounding box center [532, 166] width 684 height 23
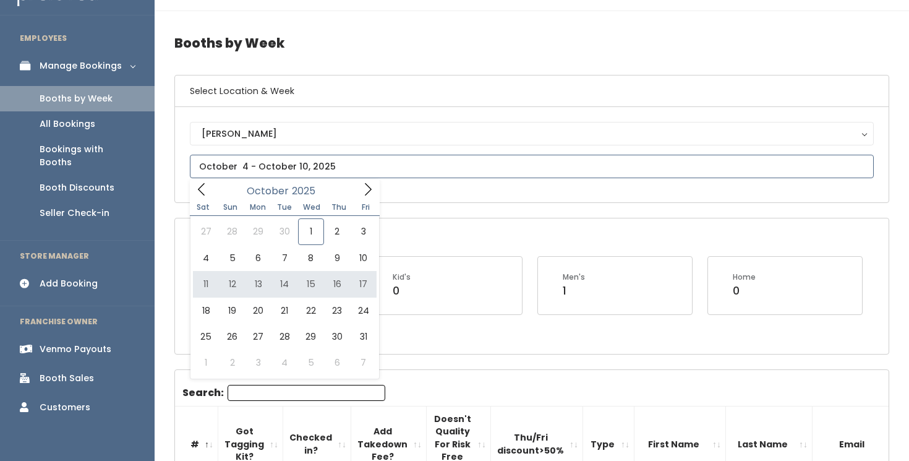
type input "[DATE] to [DATE]"
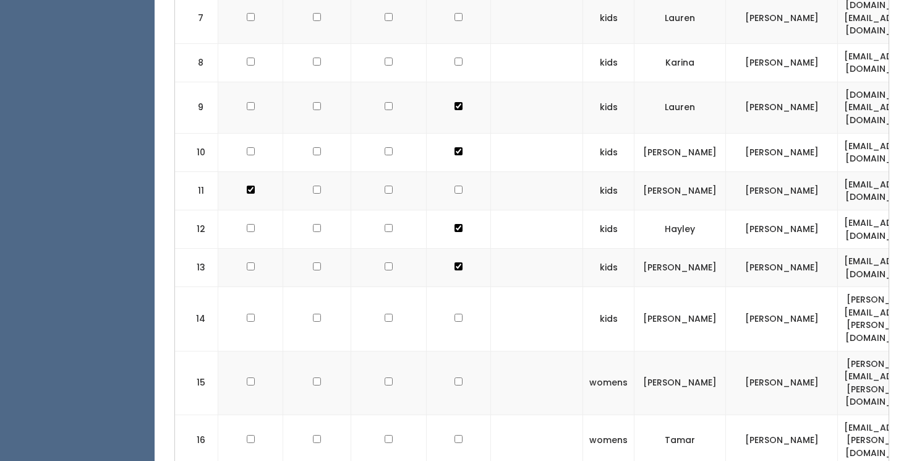
scroll to position [743, 0]
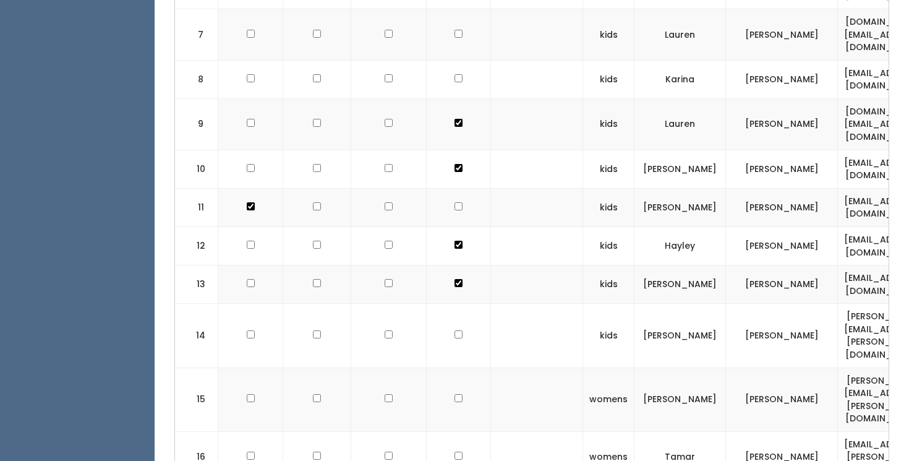
click at [454, 330] on input "checkbox" at bounding box center [458, 334] width 8 height 8
checkbox input "true"
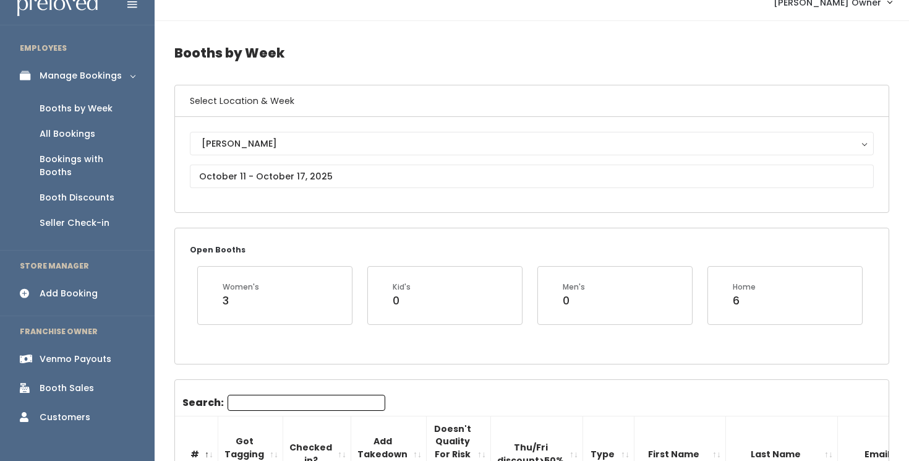
scroll to position [0, 0]
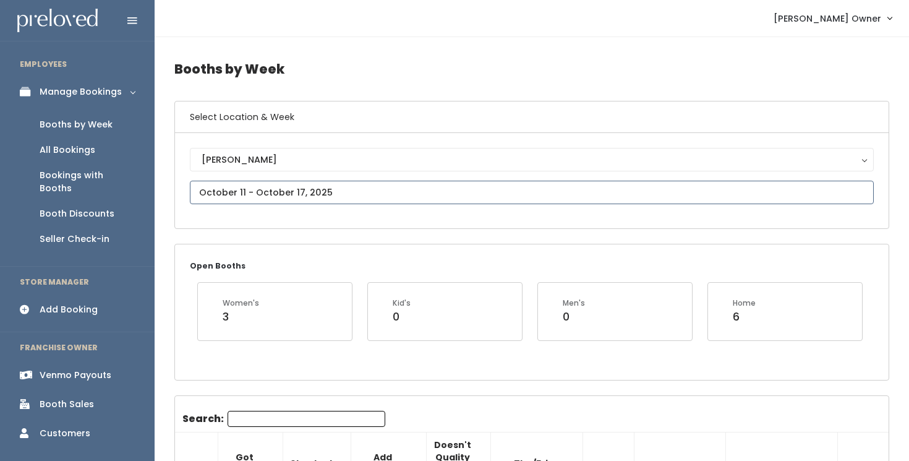
click at [434, 187] on input "text" at bounding box center [532, 192] width 684 height 23
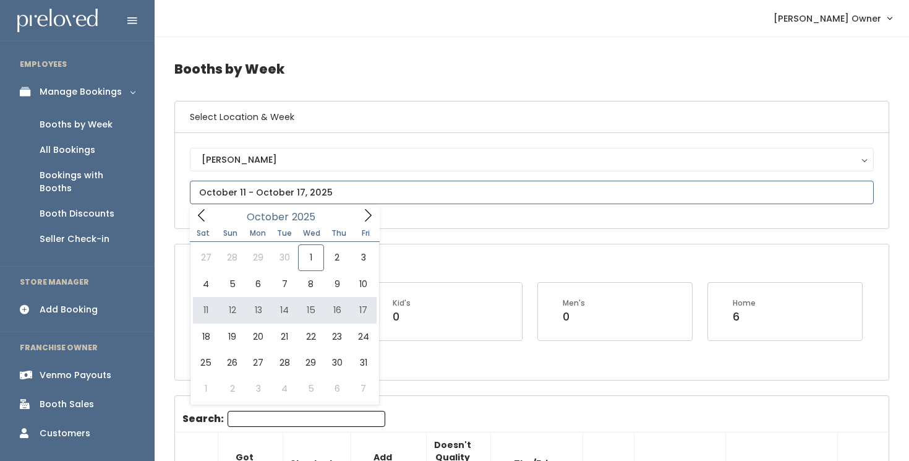
type input "[DATE] to [DATE]"
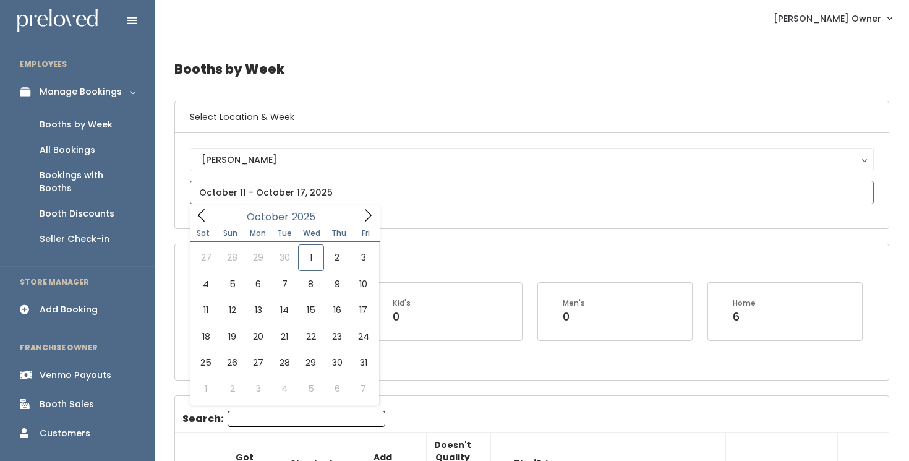
click at [259, 190] on input "text" at bounding box center [532, 192] width 684 height 23
type input "October 4 to October 10"
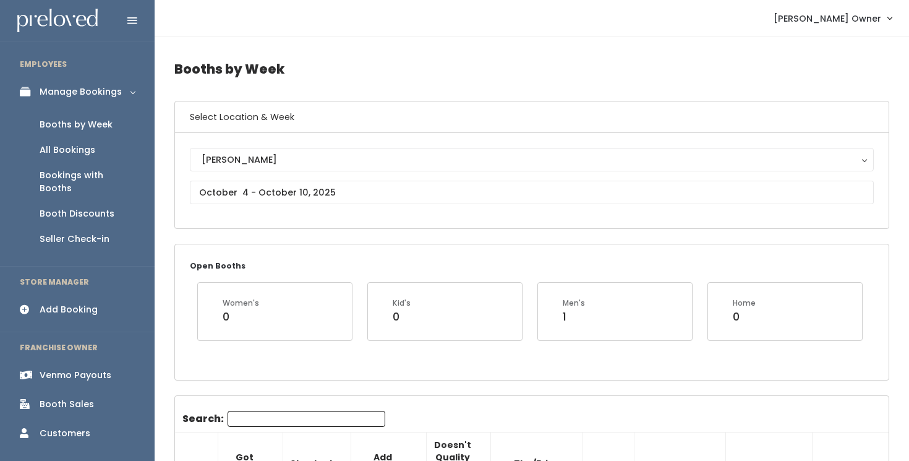
click at [425, 32] on nav "Holladay Owner My bookings Account settings Logout" at bounding box center [532, 18] width 754 height 37
click at [371, 191] on input "text" at bounding box center [532, 192] width 684 height 23
type input "October 11 to October 17"
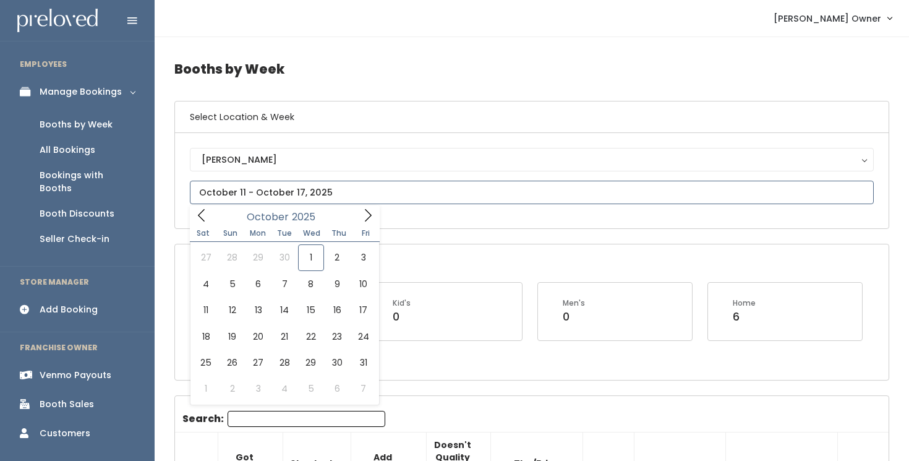
click at [332, 195] on input "text" at bounding box center [532, 192] width 684 height 23
type input "October 18 to October 24"
click at [289, 190] on input "text" at bounding box center [532, 192] width 684 height 23
type input "October 4 to October 10"
click at [307, 202] on input "text" at bounding box center [532, 192] width 684 height 23
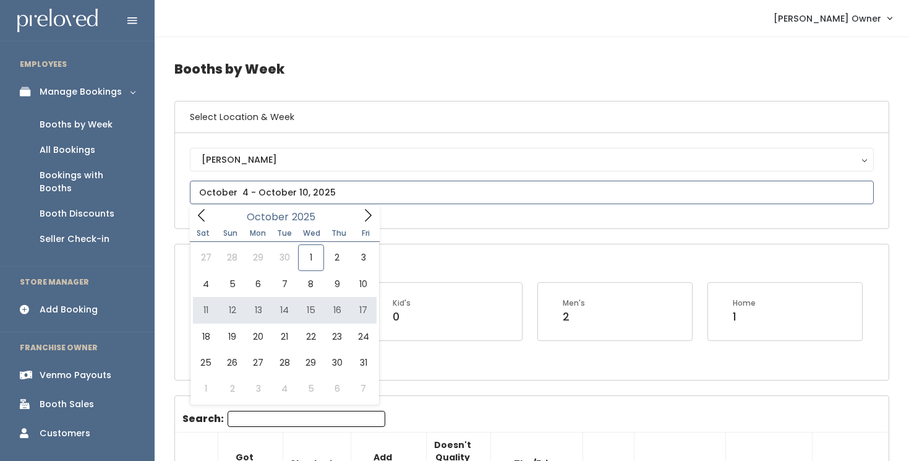
type input "October 11 to October 17"
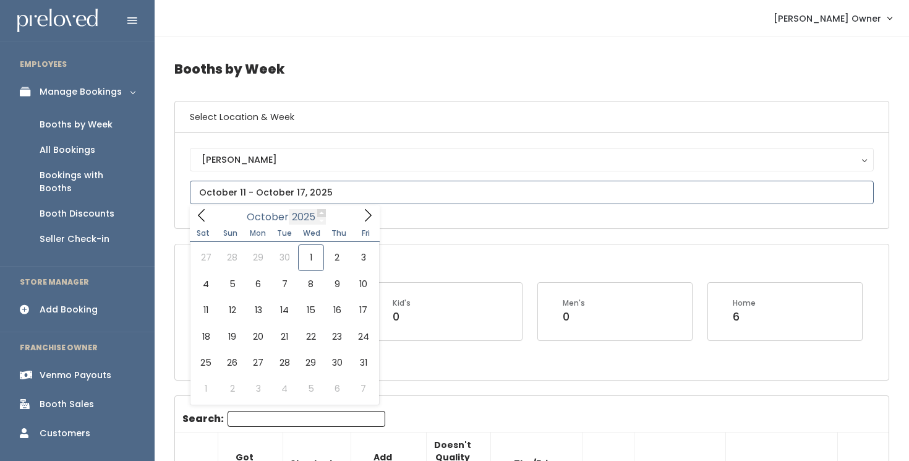
click at [317, 199] on input "text" at bounding box center [532, 192] width 684 height 23
type input "October 25 to October 31"
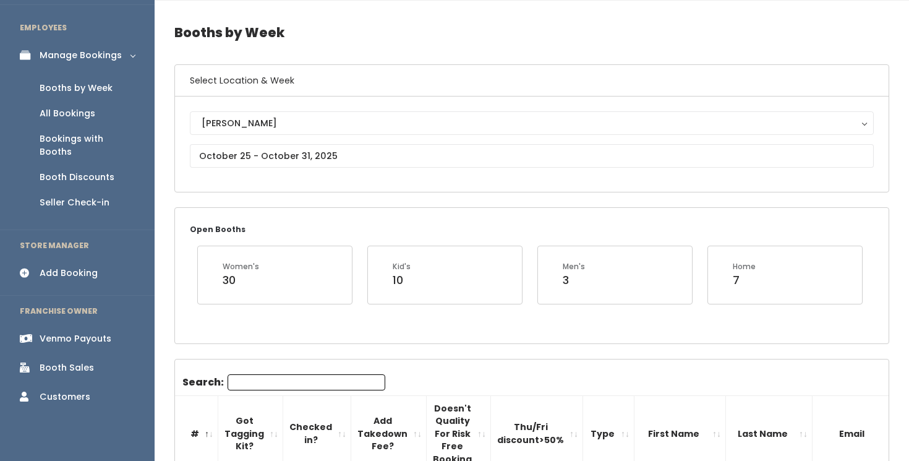
scroll to position [38, 0]
click at [67, 360] on div "Booth Sales" at bounding box center [67, 366] width 54 height 13
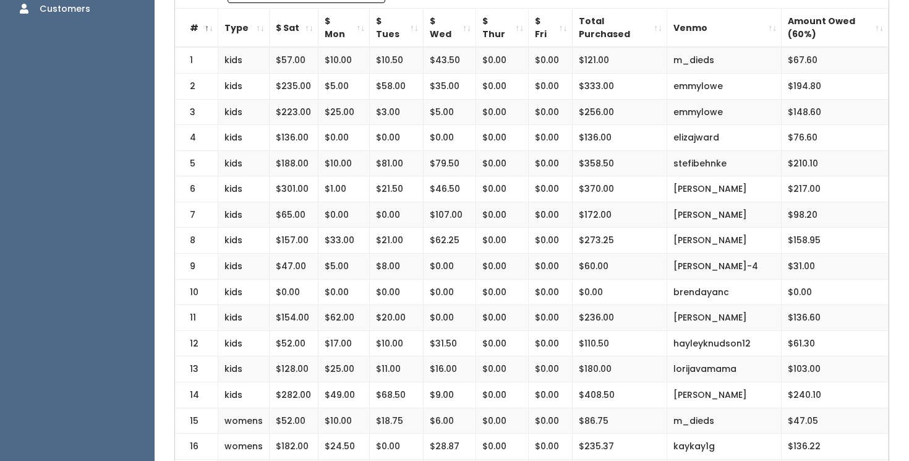
scroll to position [273, 0]
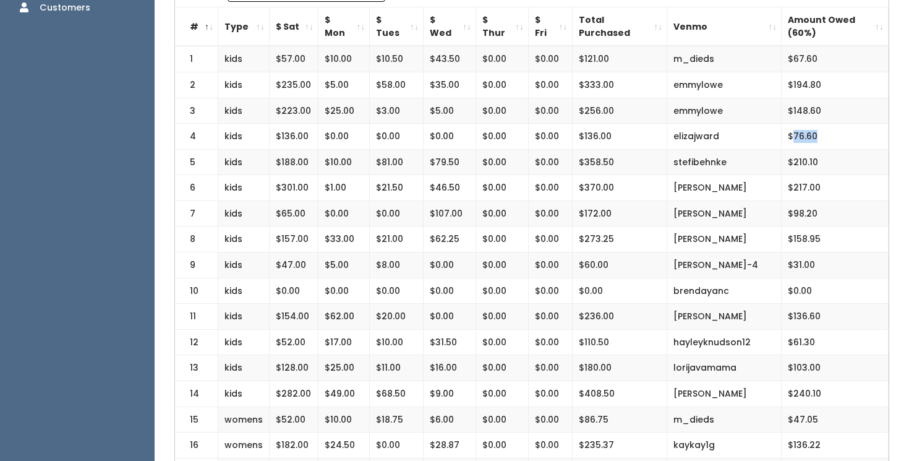
drag, startPoint x: 813, startPoint y: 138, endPoint x: 790, endPoint y: 138, distance: 23.5
click at [790, 138] on td "$76.60" at bounding box center [835, 137] width 107 height 26
click at [827, 140] on td "$76.60" at bounding box center [835, 137] width 107 height 26
drag, startPoint x: 814, startPoint y: 162, endPoint x: 794, endPoint y: 162, distance: 20.4
click at [794, 162] on td "$210.10" at bounding box center [835, 162] width 107 height 26
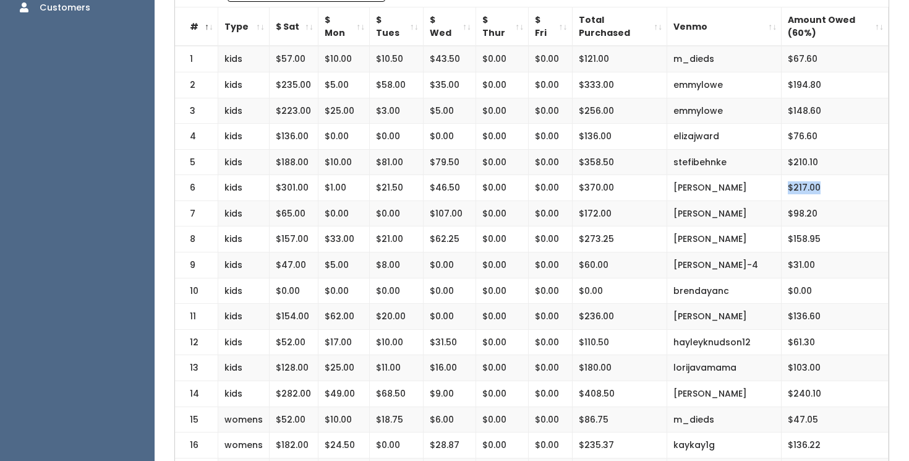
drag, startPoint x: 817, startPoint y: 189, endPoint x: 787, endPoint y: 189, distance: 30.3
click at [787, 189] on td "$217.00" at bounding box center [835, 188] width 107 height 26
click at [837, 173] on td "$210.10" at bounding box center [835, 162] width 107 height 26
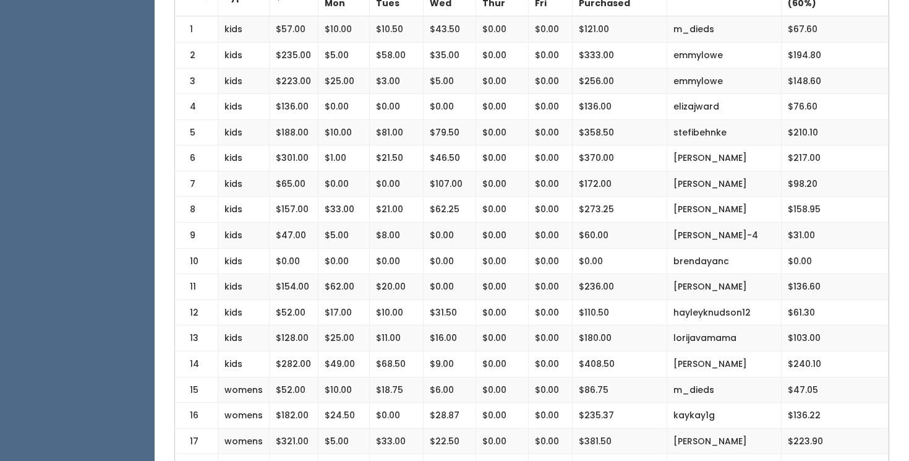
scroll to position [306, 0]
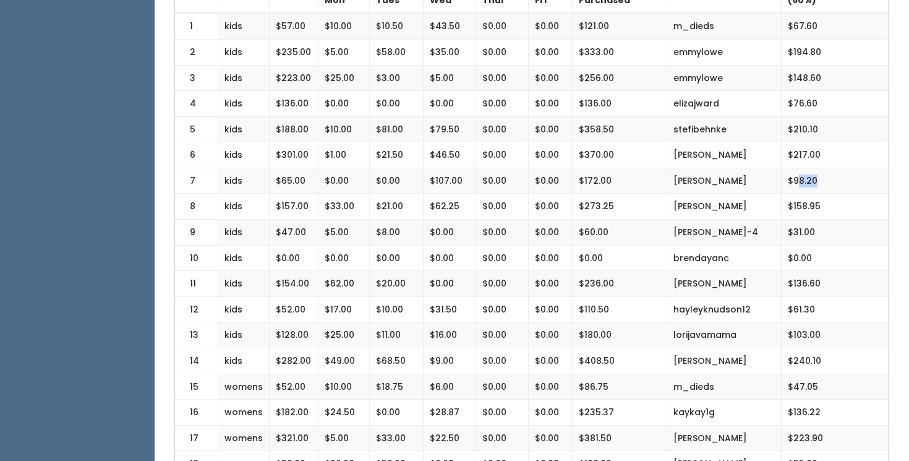
drag, startPoint x: 817, startPoint y: 183, endPoint x: 799, endPoint y: 183, distance: 17.9
click at [799, 183] on td "$98.20" at bounding box center [835, 181] width 107 height 26
click at [828, 183] on td "$98.20" at bounding box center [835, 181] width 107 height 26
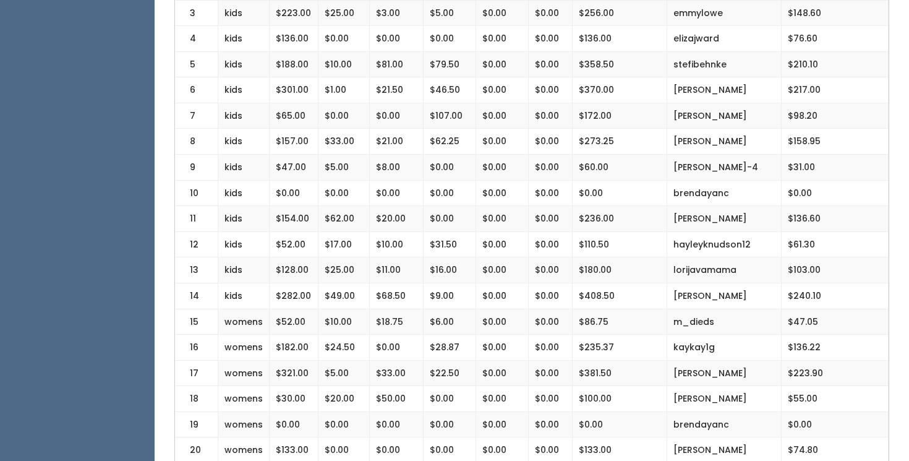
scroll to position [374, 0]
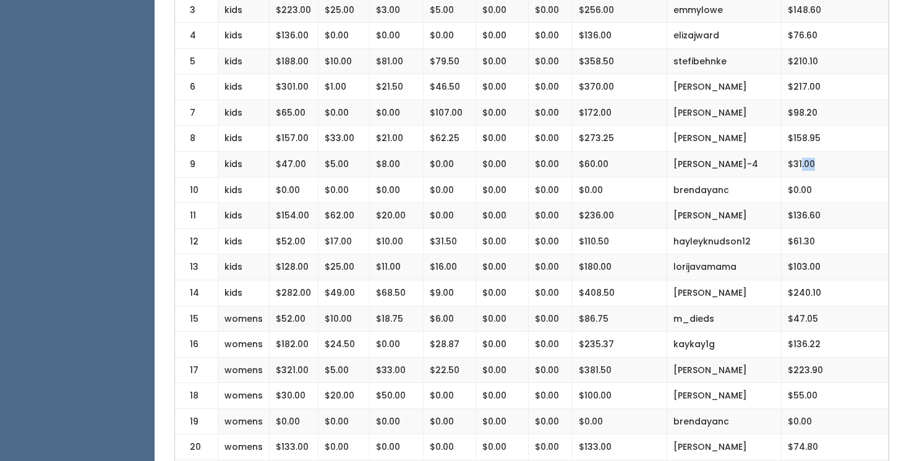
drag, startPoint x: 813, startPoint y: 167, endPoint x: 799, endPoint y: 167, distance: 13.6
click at [799, 167] on td "$31.00" at bounding box center [835, 164] width 107 height 26
click at [822, 170] on td "$31.00" at bounding box center [835, 164] width 107 height 26
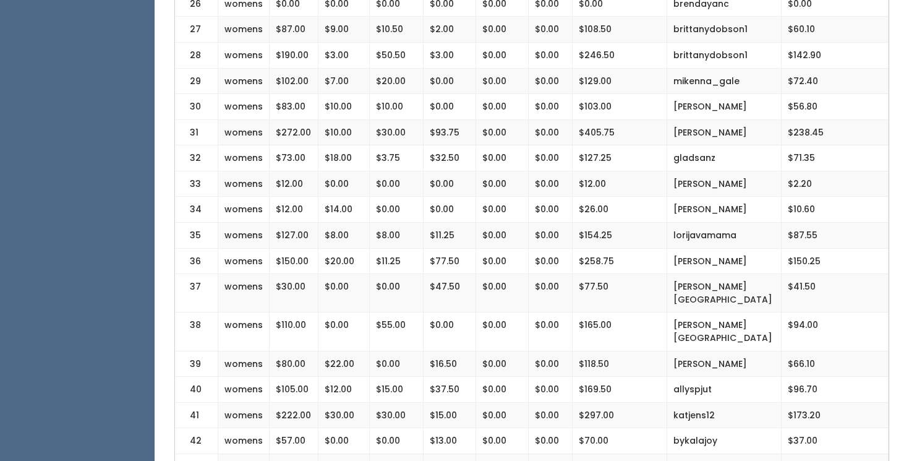
scroll to position [973, 0]
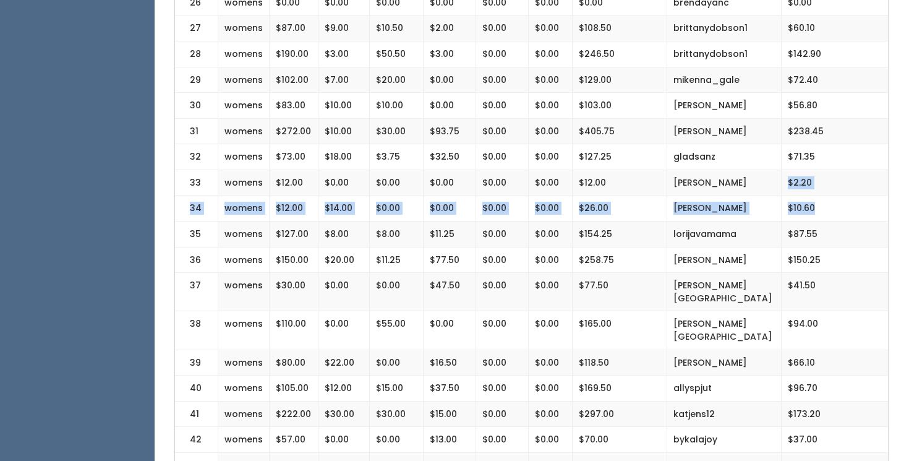
drag, startPoint x: 821, startPoint y: 210, endPoint x: 782, endPoint y: 181, distance: 48.7
click at [782, 181] on tbody "1 kids $57.00 $10.00 $10.50 $43.50 $0.00 $0.00 $121.00 m_dieds $67.60 2 kids $2…" at bounding box center [532, 207] width 714 height 1723
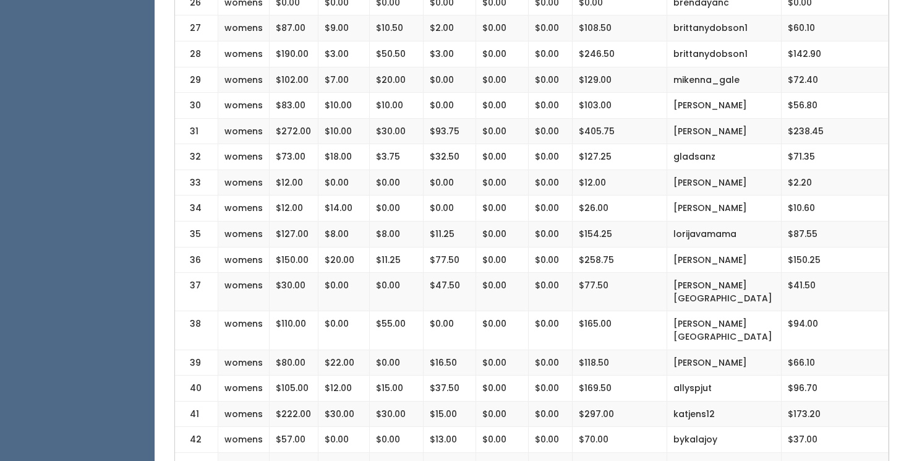
click at [826, 228] on td "$87.55" at bounding box center [835, 234] width 107 height 26
click at [790, 184] on td "$2.20" at bounding box center [835, 182] width 107 height 26
click at [792, 206] on td "$10.60" at bounding box center [835, 208] width 107 height 26
click at [838, 215] on td "$10.60" at bounding box center [835, 208] width 107 height 26
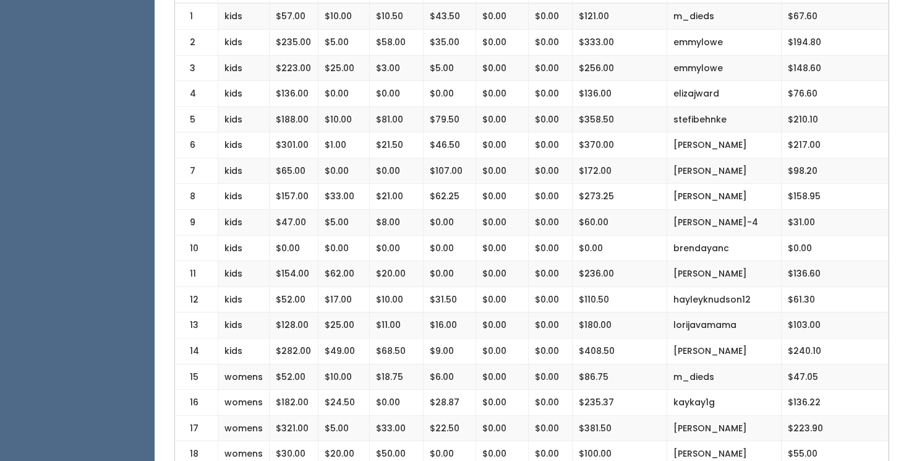
scroll to position [0, 0]
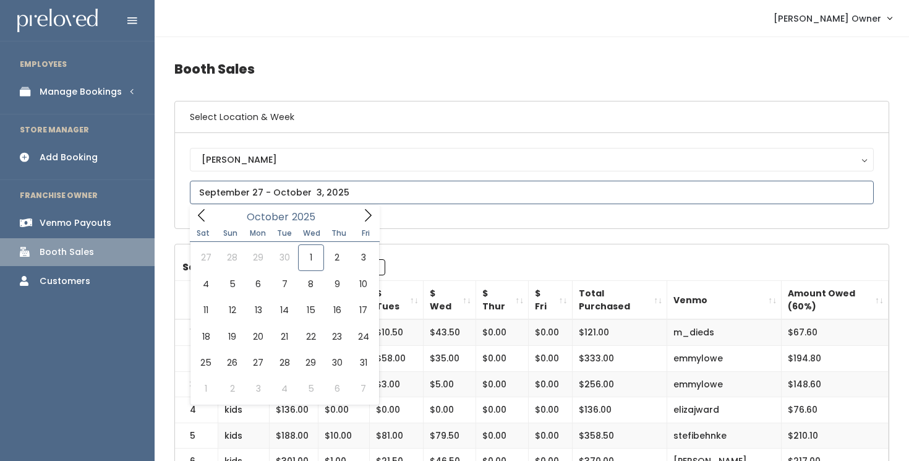
click at [381, 195] on input "text" at bounding box center [532, 192] width 684 height 23
type input "October 4 to October 10"
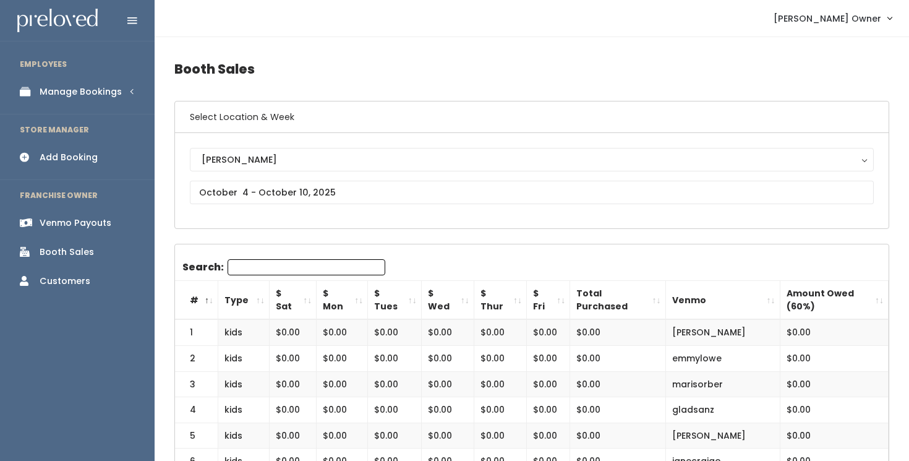
click at [90, 88] on div "Manage Bookings" at bounding box center [81, 91] width 82 height 13
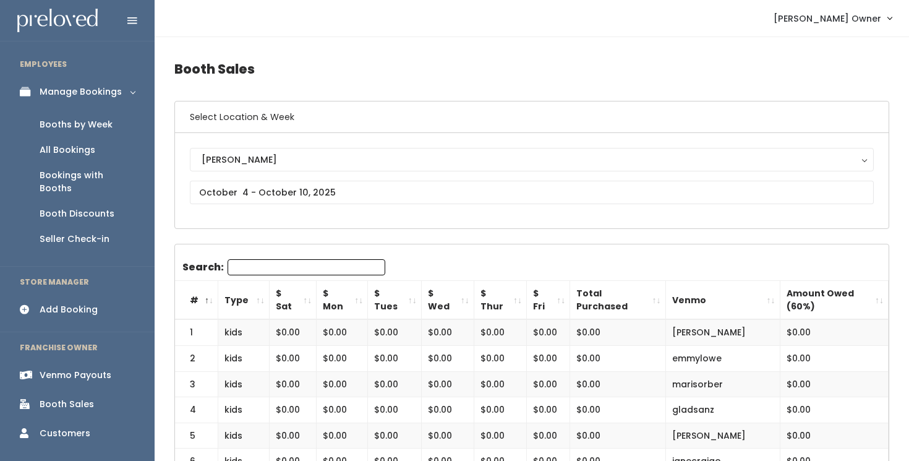
click at [83, 207] on div "Booth Discounts" at bounding box center [77, 213] width 75 height 13
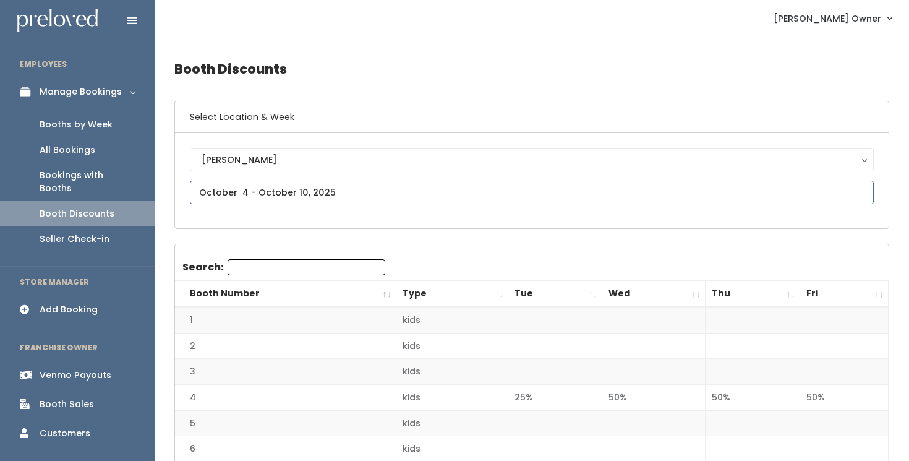
click at [492, 193] on input "text" at bounding box center [532, 192] width 684 height 23
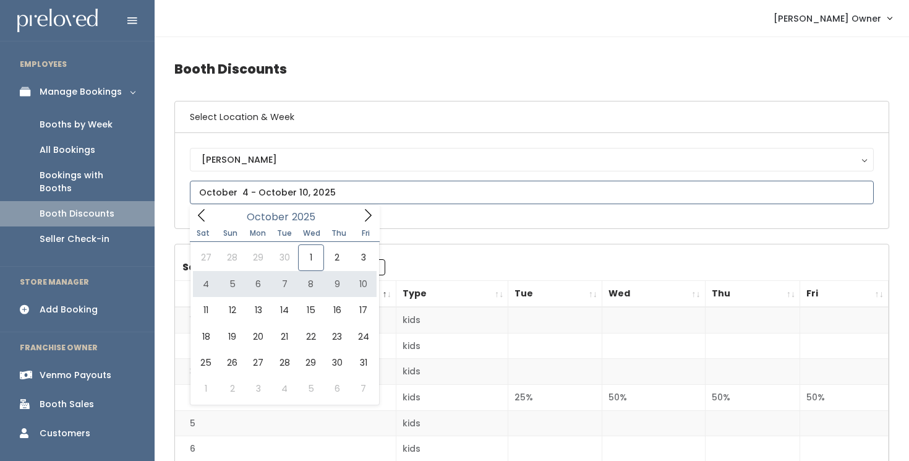
type input "[DATE] to [DATE]"
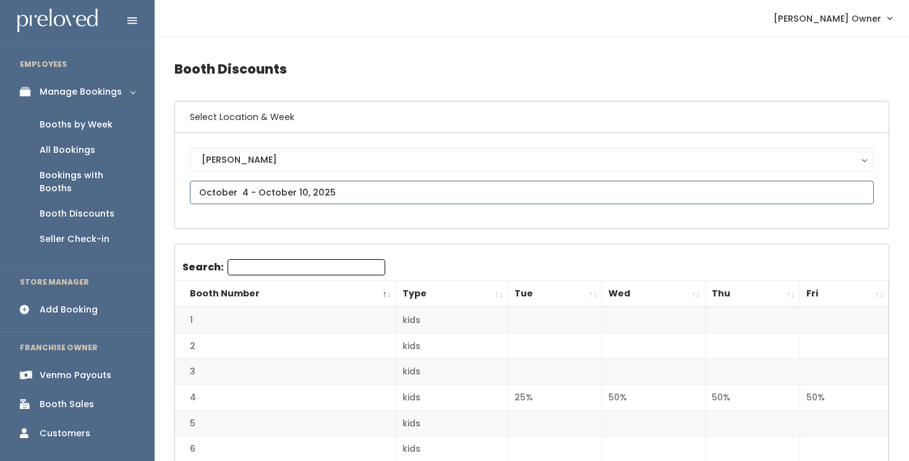
click at [393, 197] on input "text" at bounding box center [532, 192] width 684 height 23
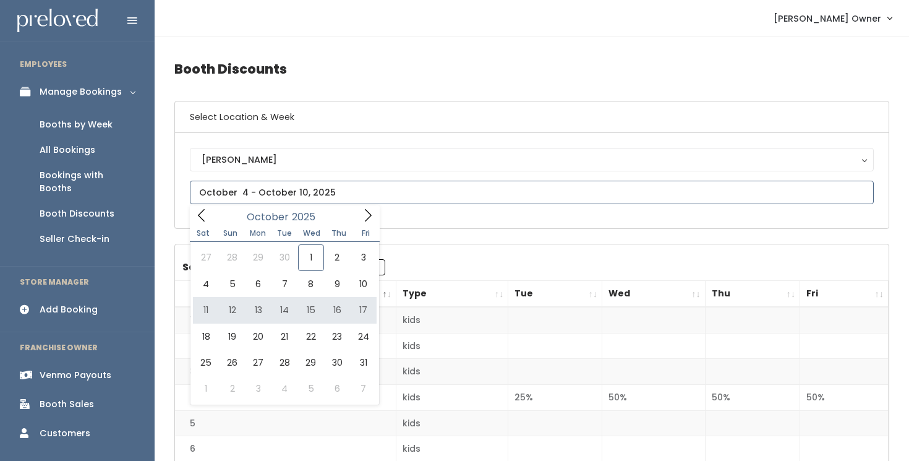
type input "October 11 to October 17"
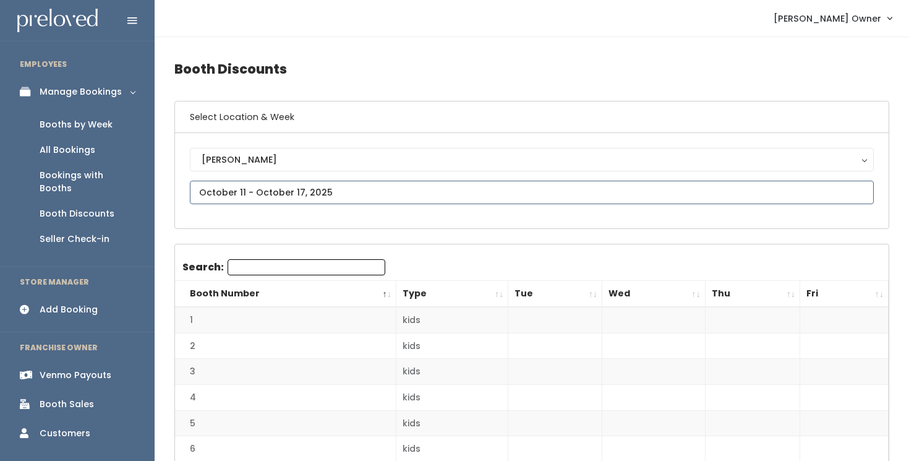
click at [511, 194] on input "text" at bounding box center [532, 192] width 684 height 23
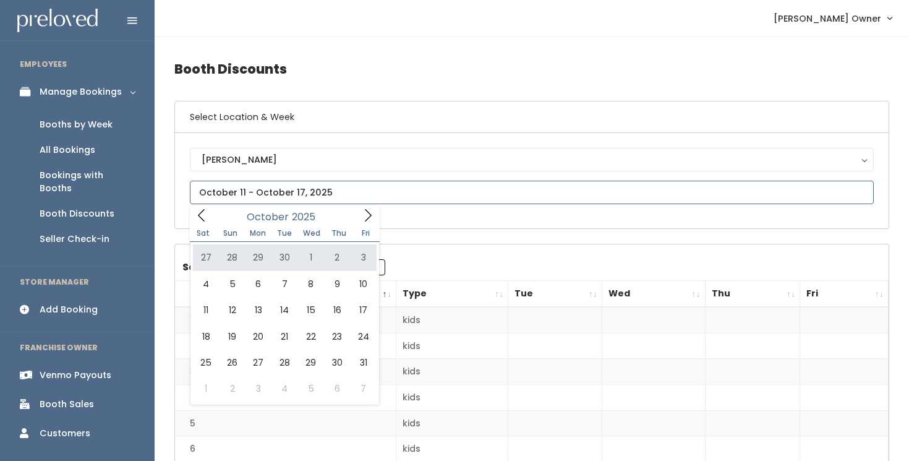
type input "September 27 to October 3"
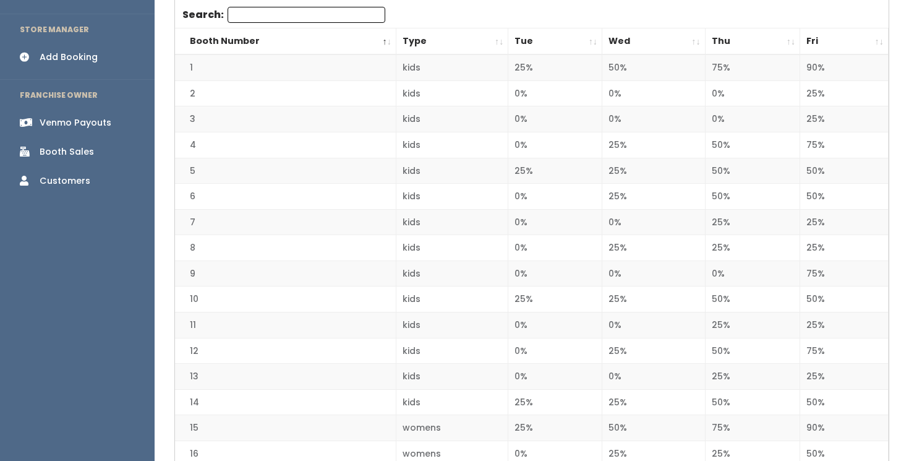
scroll to position [271, 0]
